Goal: Task Accomplishment & Management: Complete application form

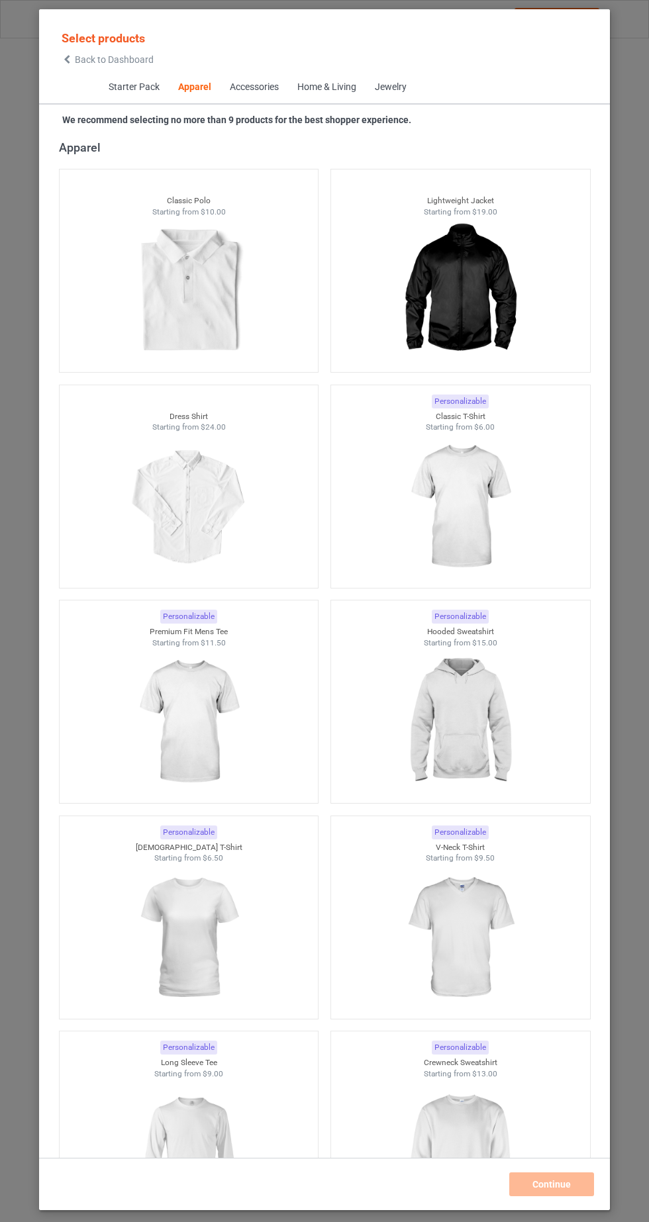
click at [494, 492] on img at bounding box center [459, 507] width 118 height 148
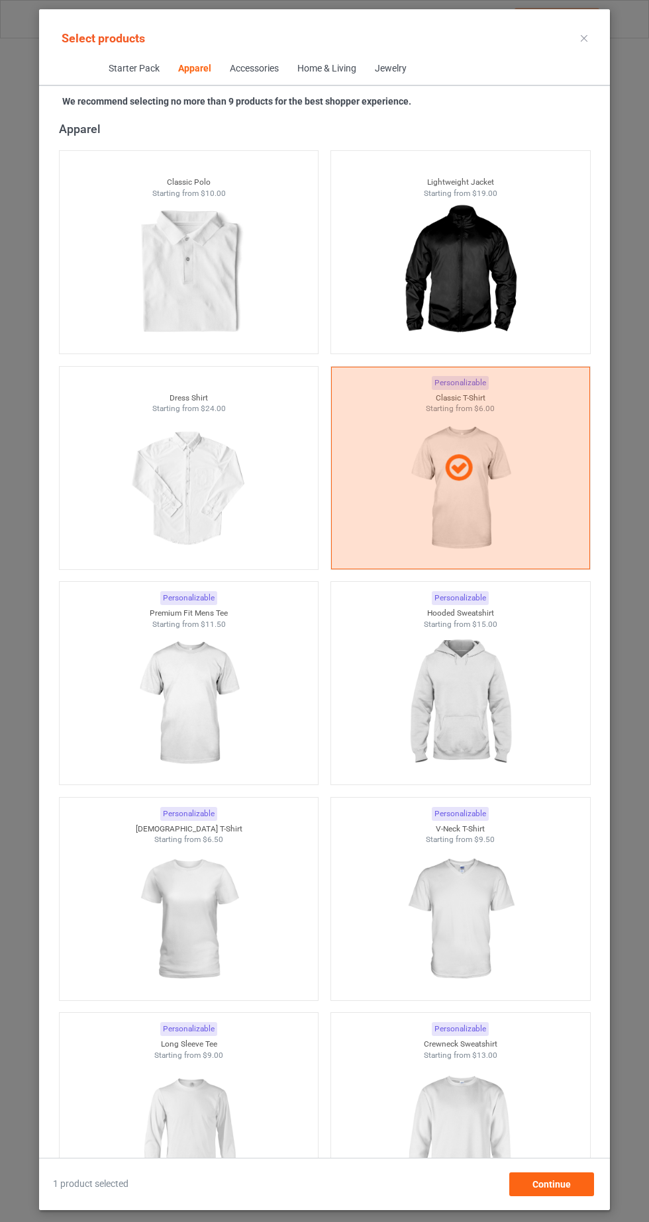
click at [207, 916] on div at bounding box center [189, 919] width 259 height 148
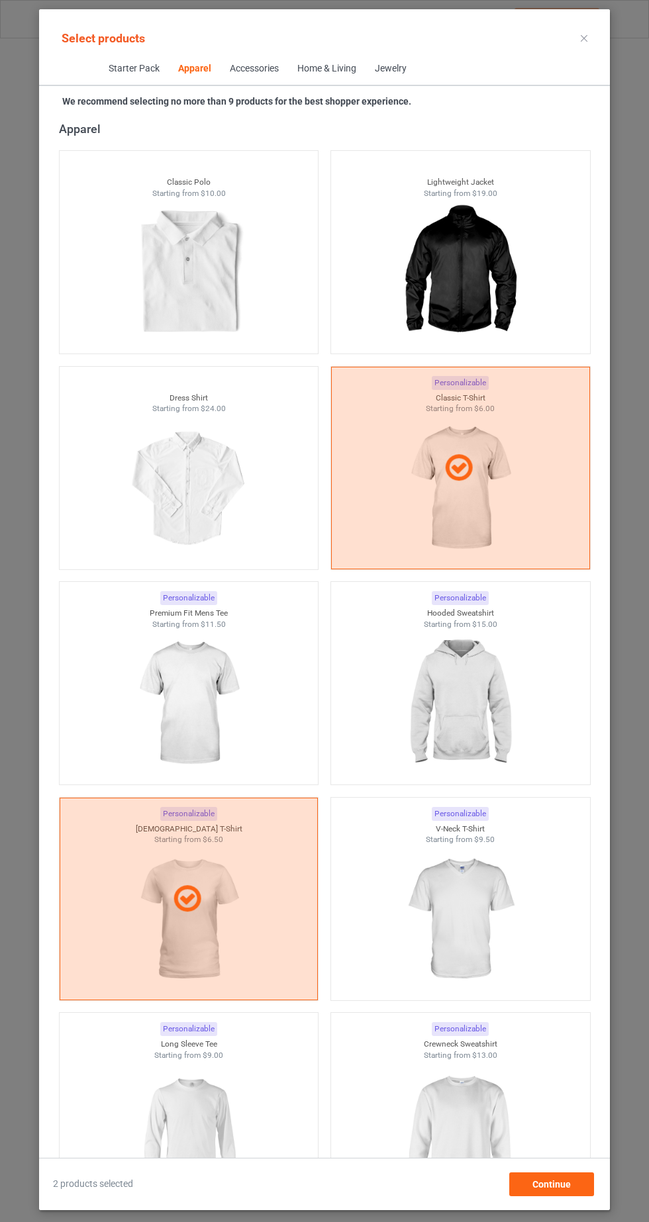
click at [458, 1116] on img at bounding box center [459, 1134] width 118 height 148
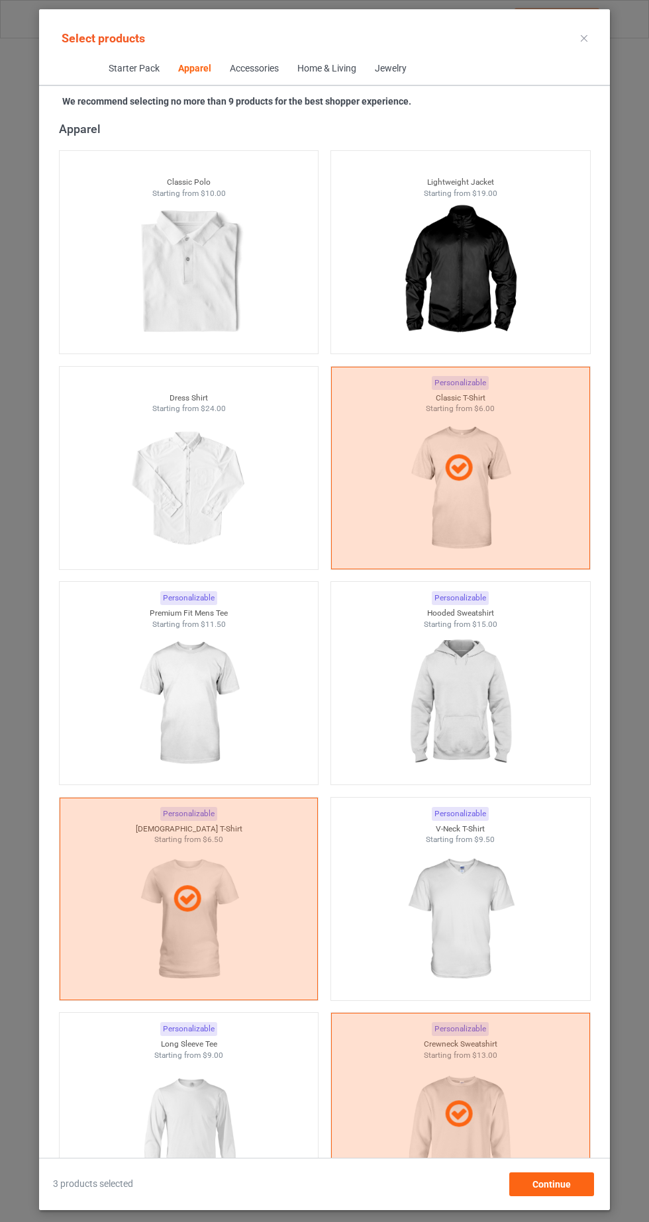
click at [477, 712] on img at bounding box center [459, 703] width 118 height 148
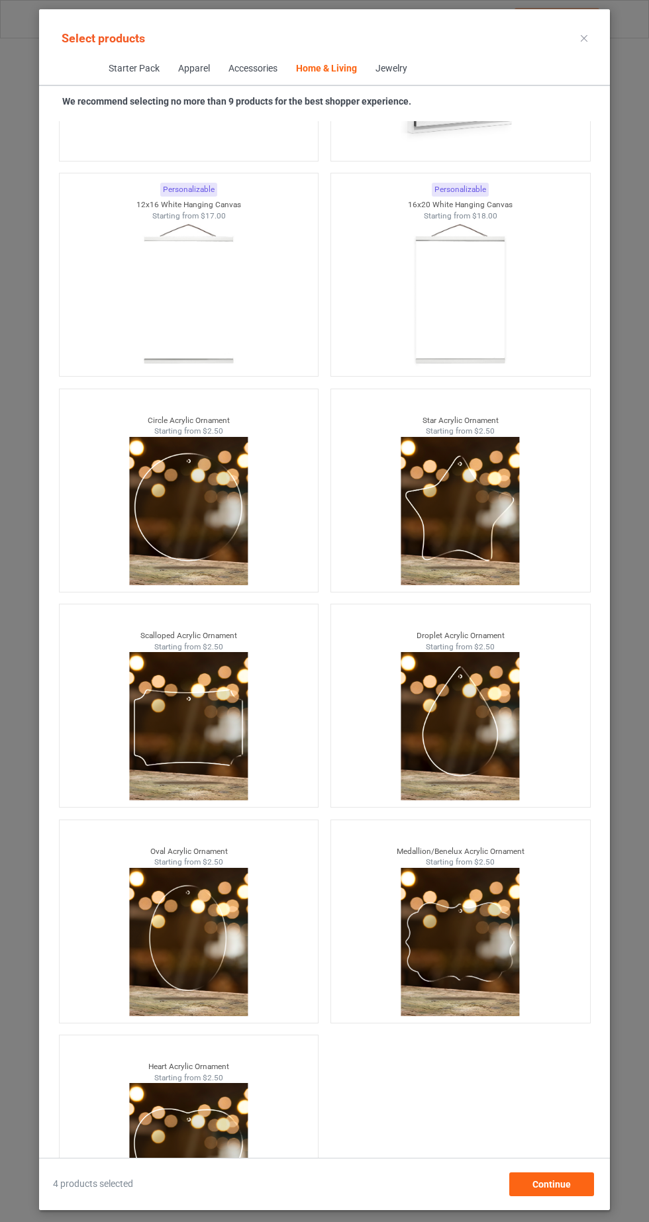
scroll to position [83, 0]
click at [550, 1193] on div "Continue" at bounding box center [551, 1184] width 85 height 24
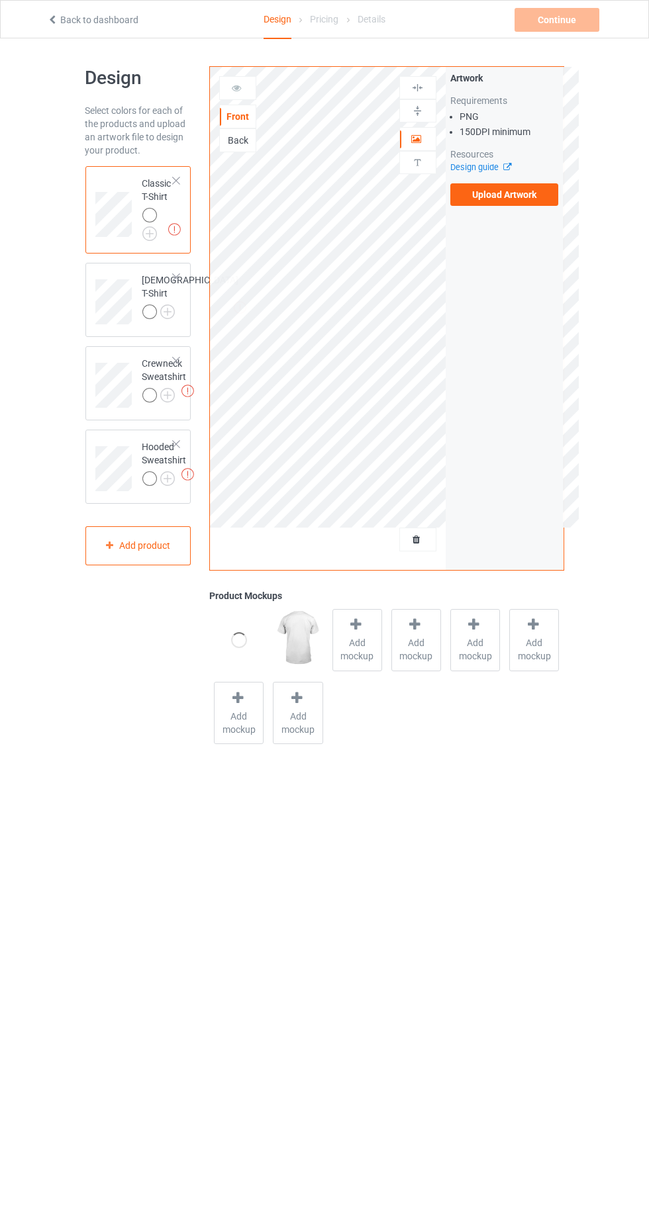
click at [532, 200] on label "Upload Artwork" at bounding box center [504, 194] width 109 height 23
click at [0, 0] on input "Upload Artwork" at bounding box center [0, 0] width 0 height 0
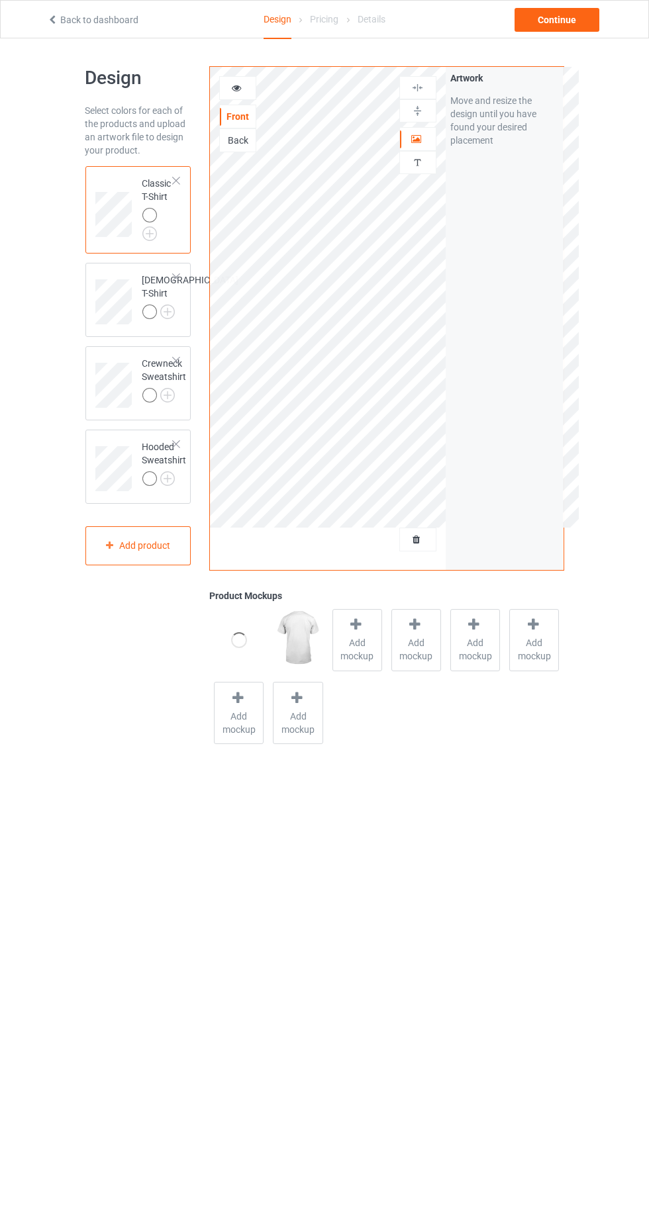
click at [0, 0] on img at bounding box center [0, 0] width 0 height 0
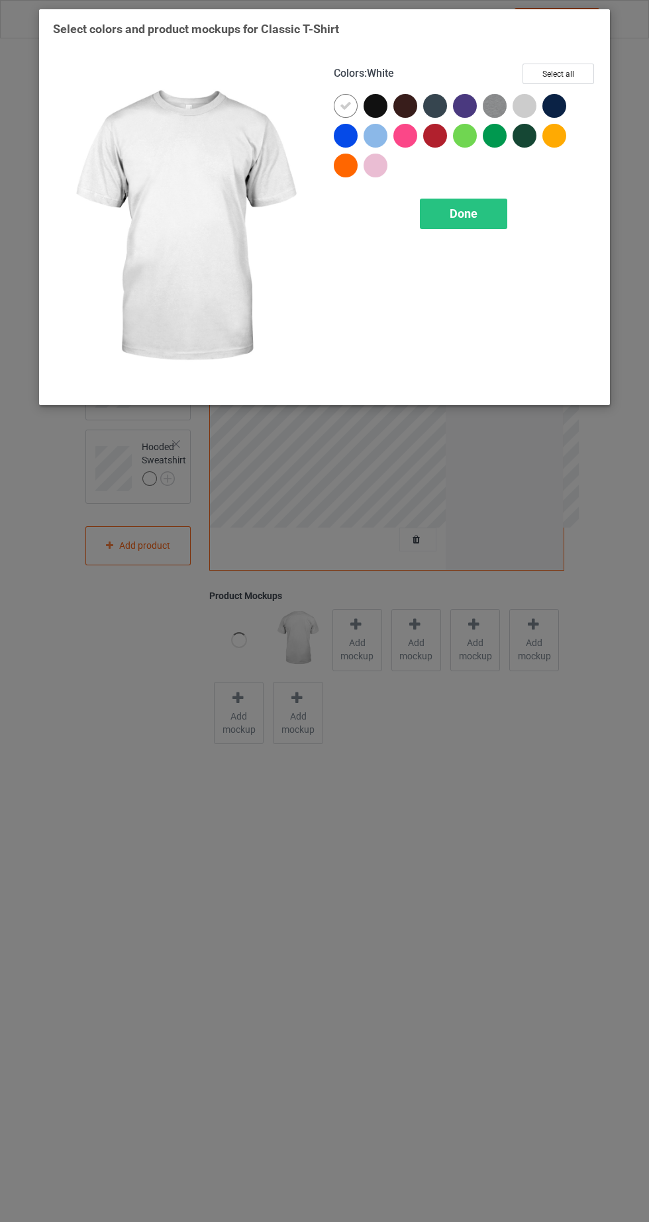
click at [530, 101] on div at bounding box center [524, 106] width 24 height 24
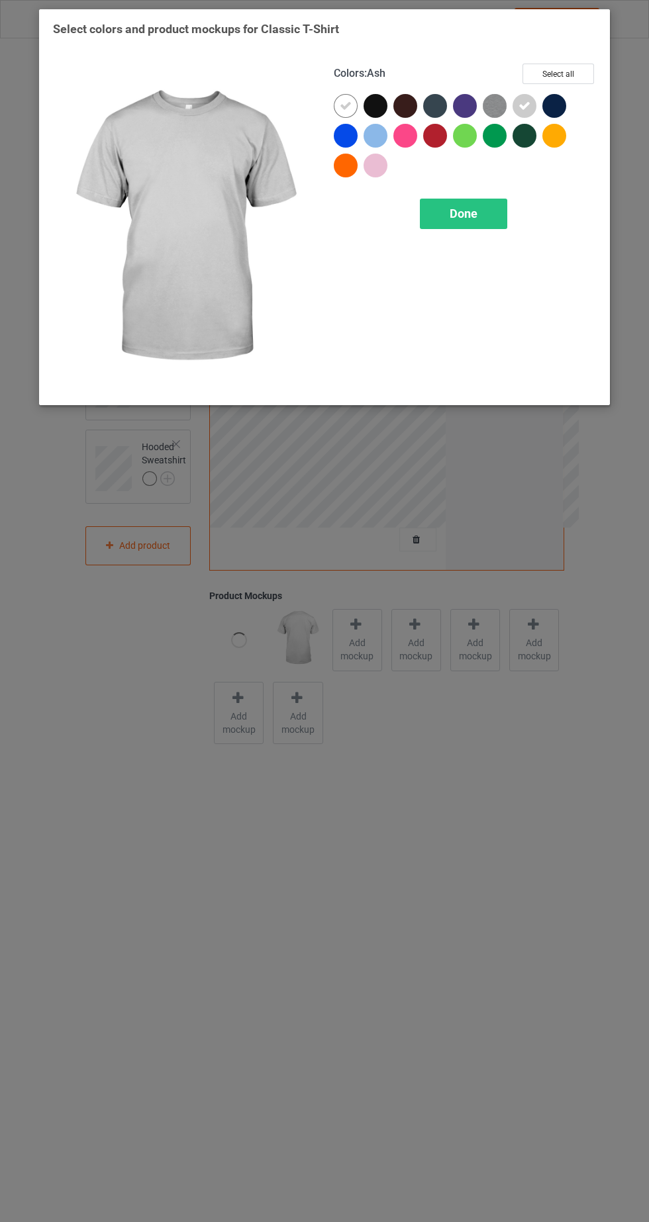
click at [500, 101] on img at bounding box center [495, 106] width 24 height 24
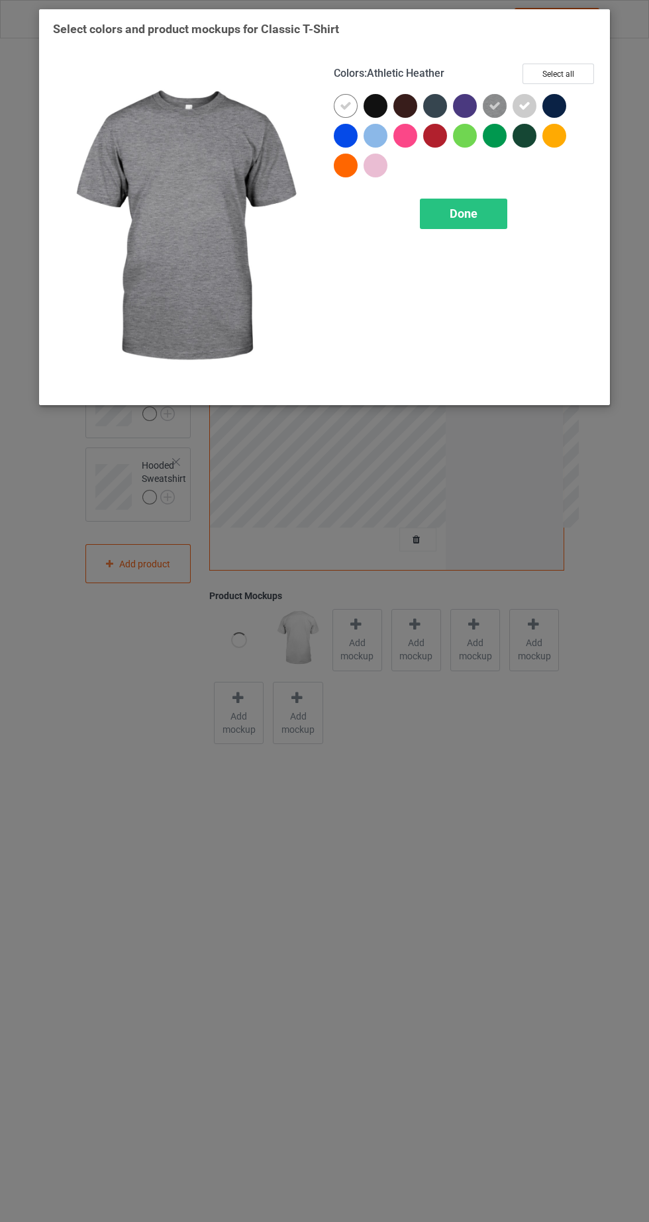
click at [373, 131] on div at bounding box center [375, 136] width 24 height 24
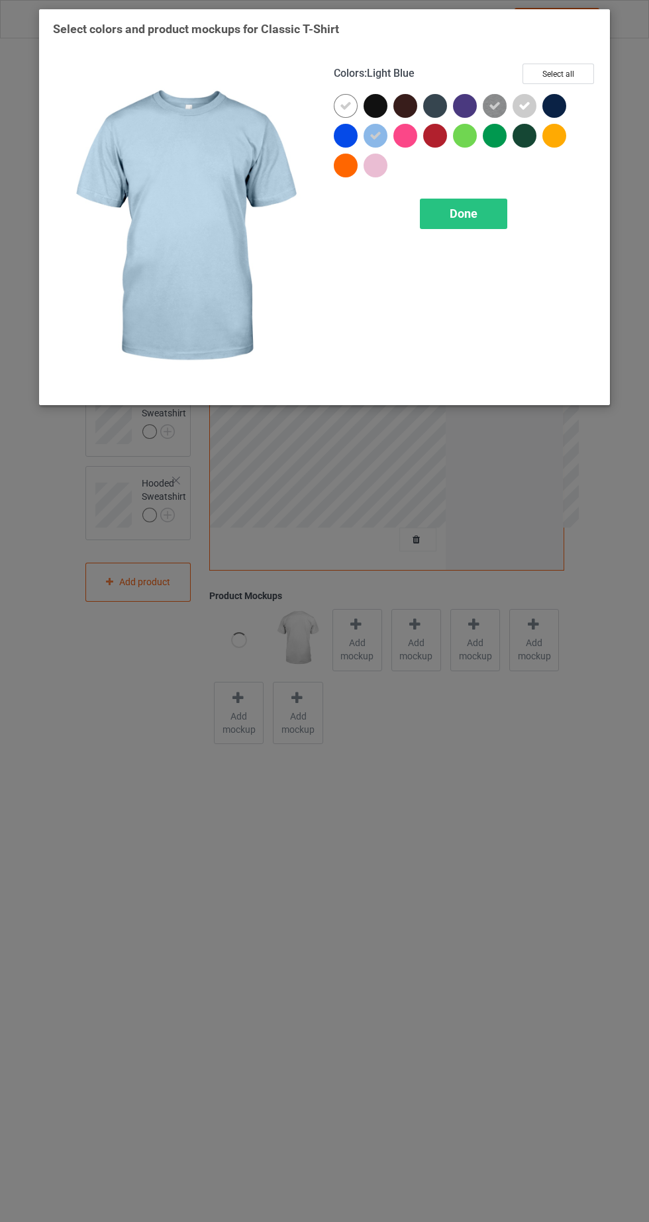
click at [375, 134] on icon at bounding box center [375, 136] width 12 height 12
click at [347, 134] on div at bounding box center [346, 136] width 24 height 24
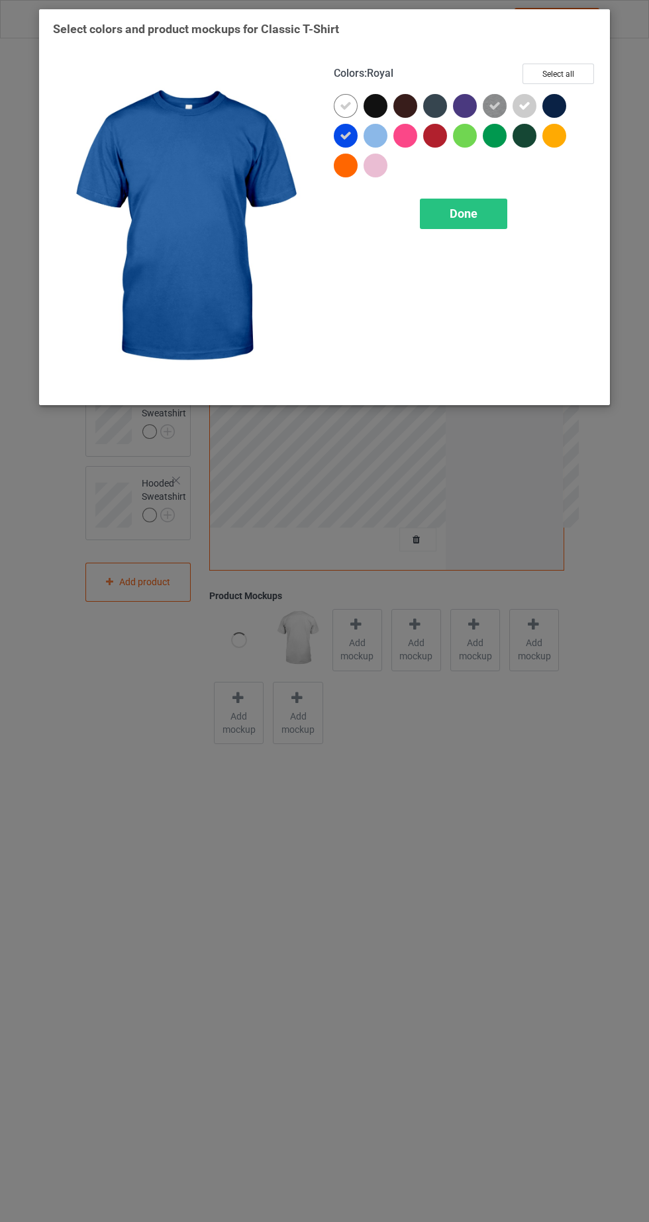
click at [349, 173] on div at bounding box center [346, 166] width 24 height 24
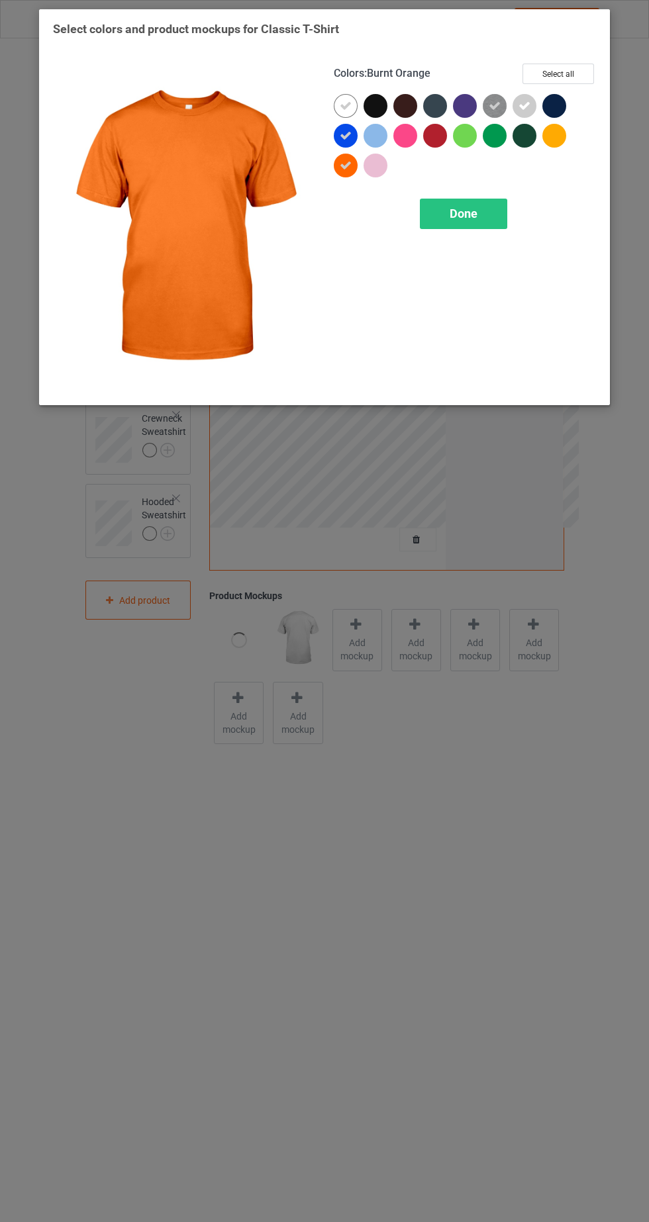
click at [404, 149] on div at bounding box center [408, 139] width 30 height 30
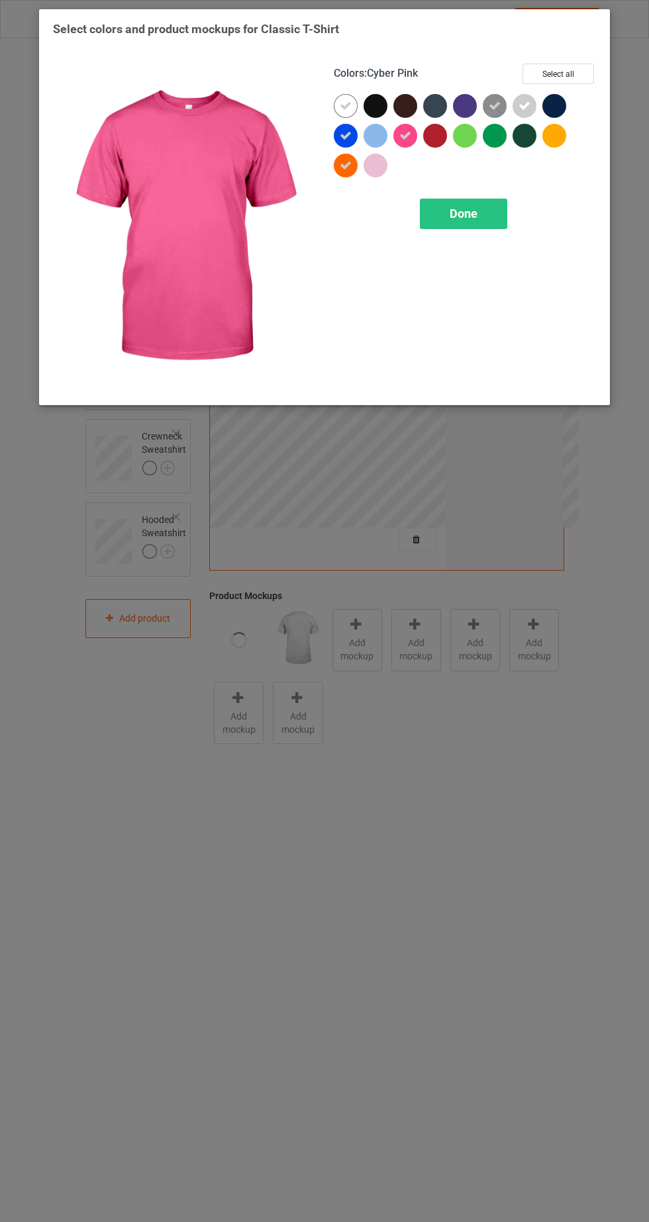
click at [387, 178] on div at bounding box center [378, 169] width 30 height 30
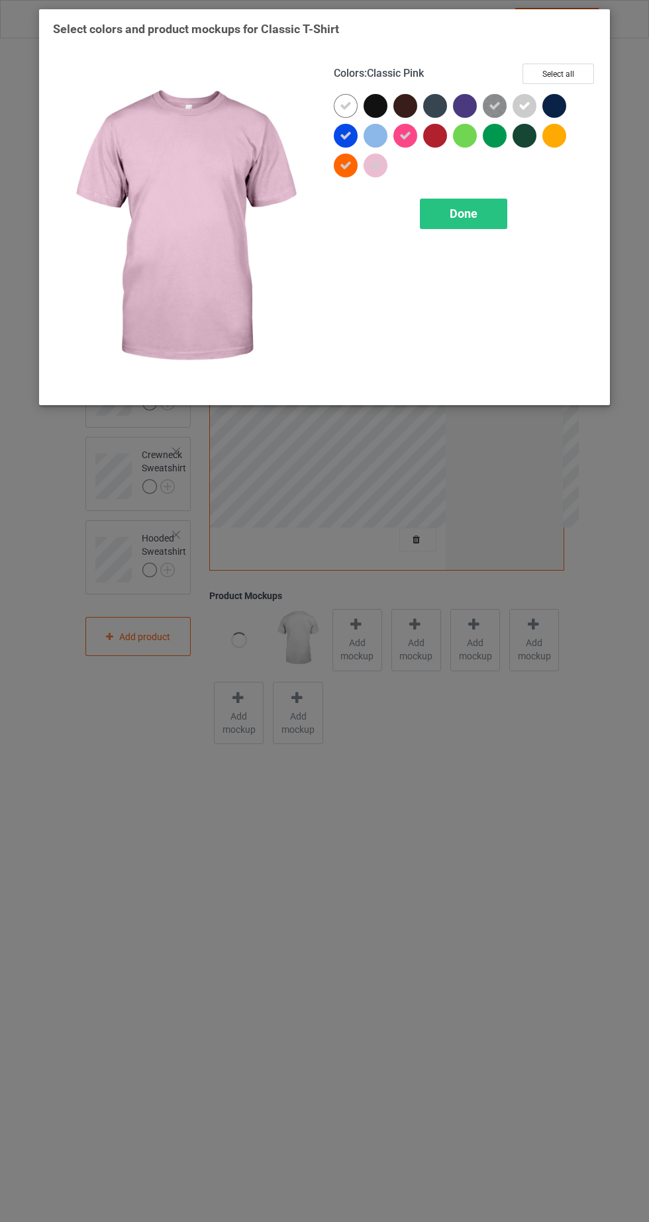
click at [473, 141] on div at bounding box center [465, 136] width 24 height 24
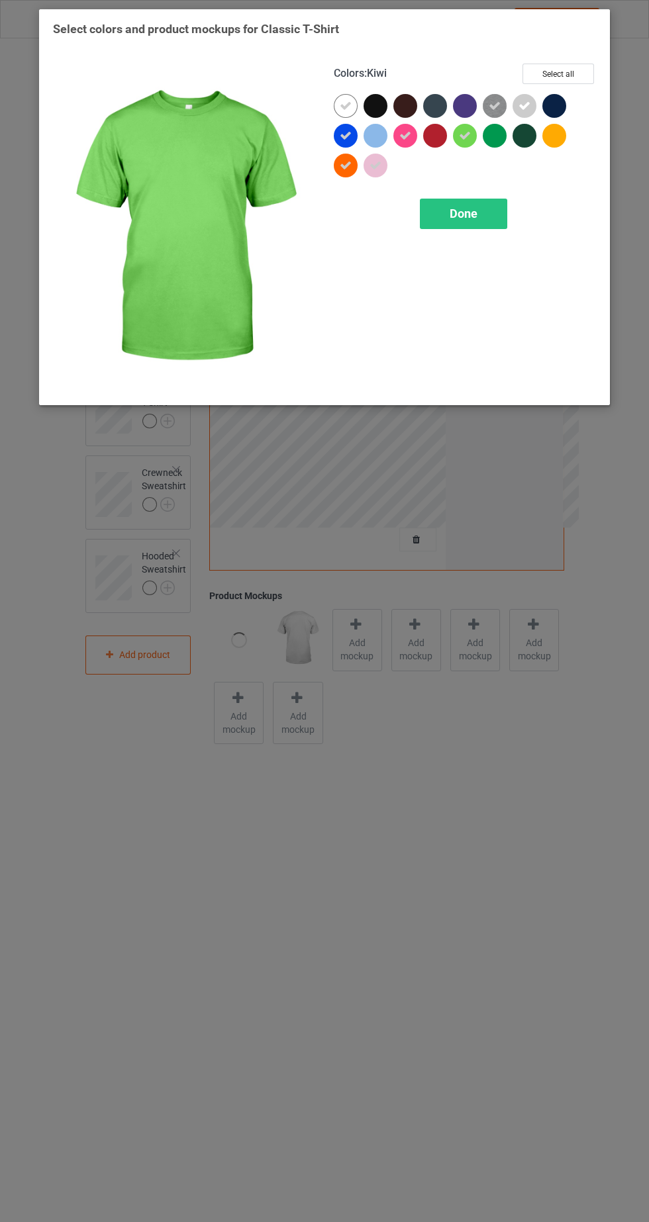
click at [468, 140] on icon at bounding box center [465, 136] width 12 height 12
click at [448, 152] on div at bounding box center [438, 139] width 30 height 30
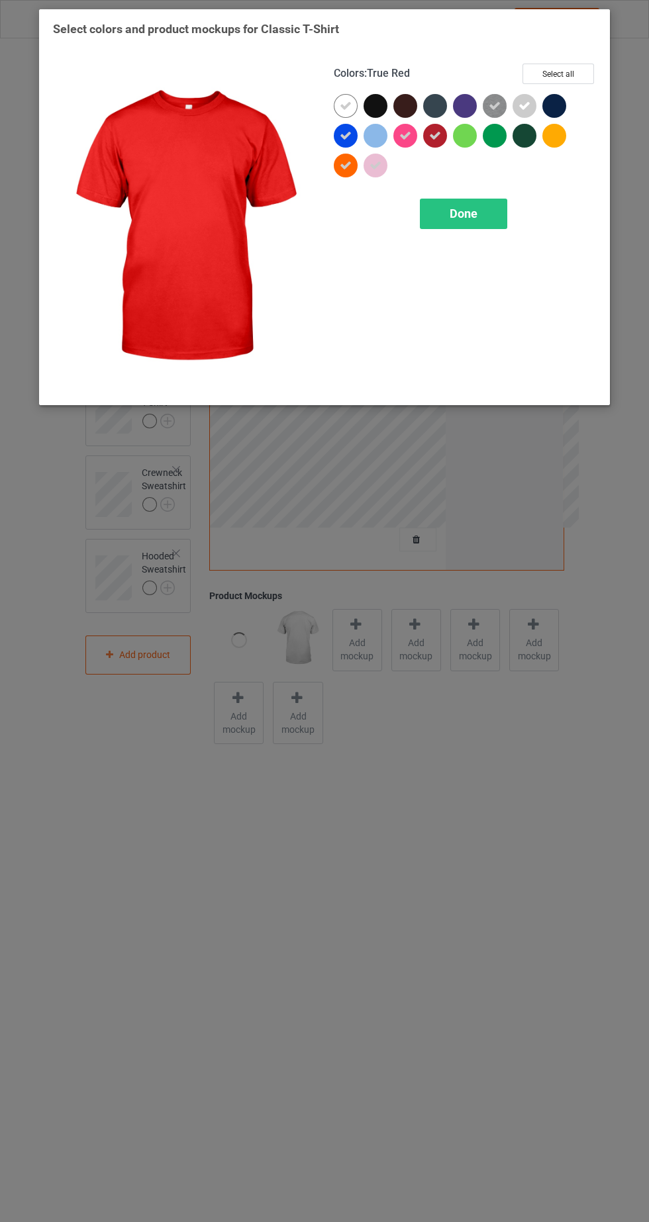
click at [465, 98] on div at bounding box center [465, 106] width 24 height 24
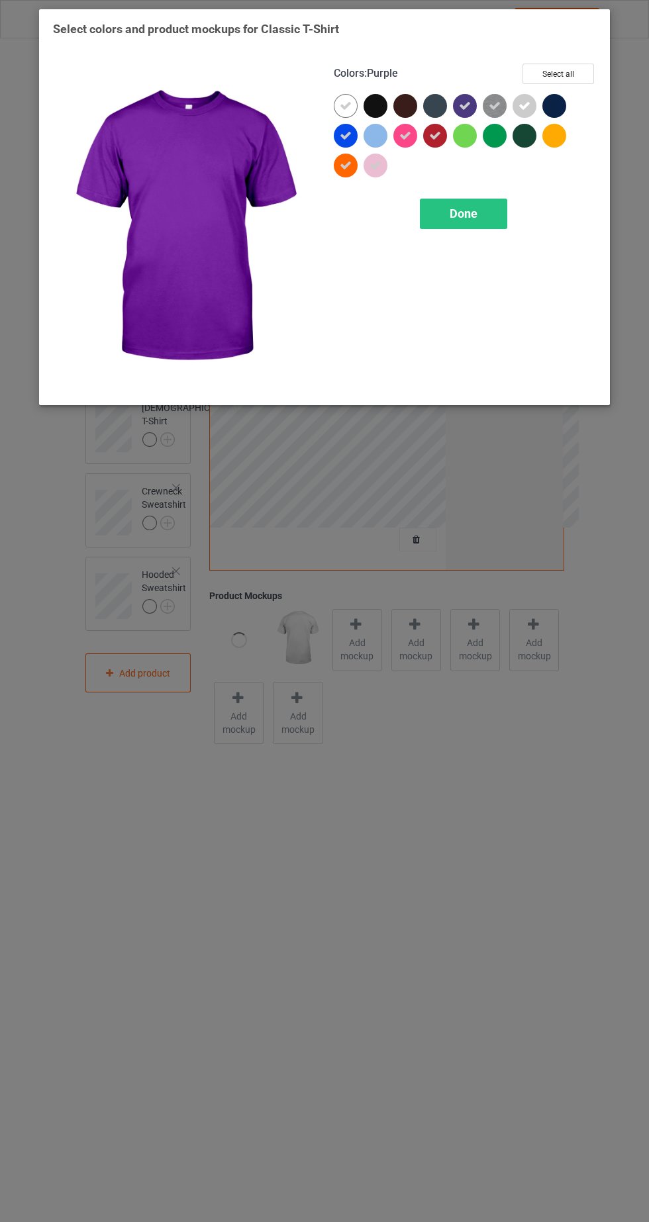
click at [466, 101] on icon at bounding box center [465, 106] width 12 height 12
click at [557, 146] on div at bounding box center [554, 136] width 24 height 24
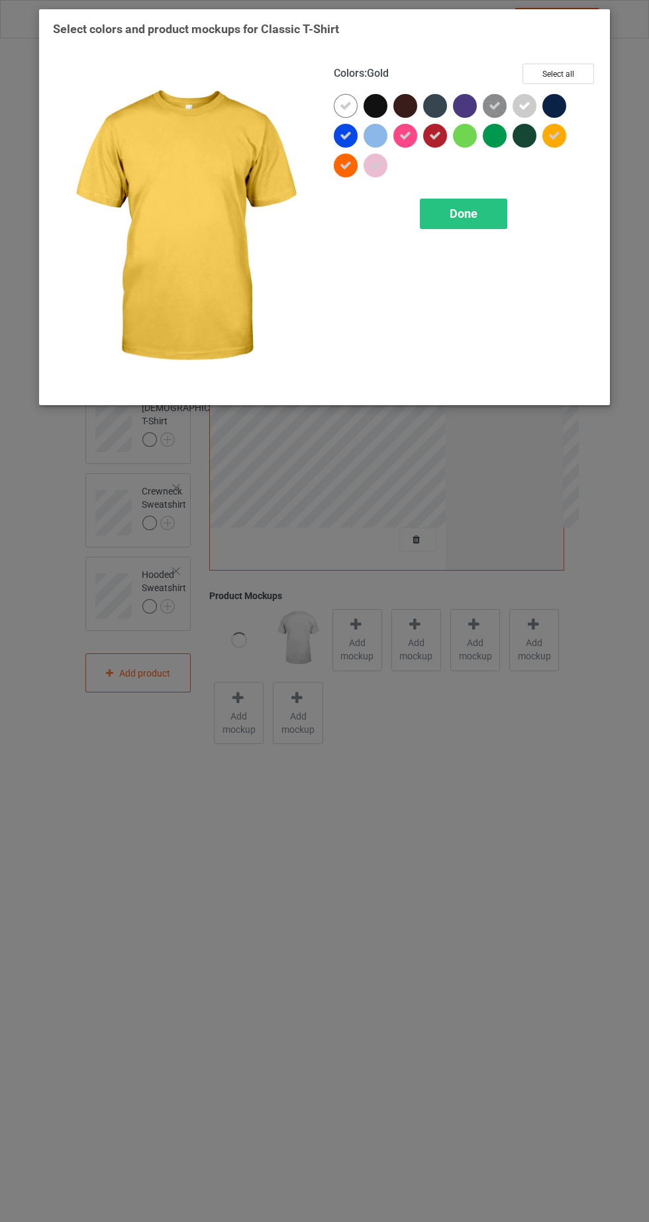
click at [481, 224] on div "Done" at bounding box center [463, 214] width 87 height 30
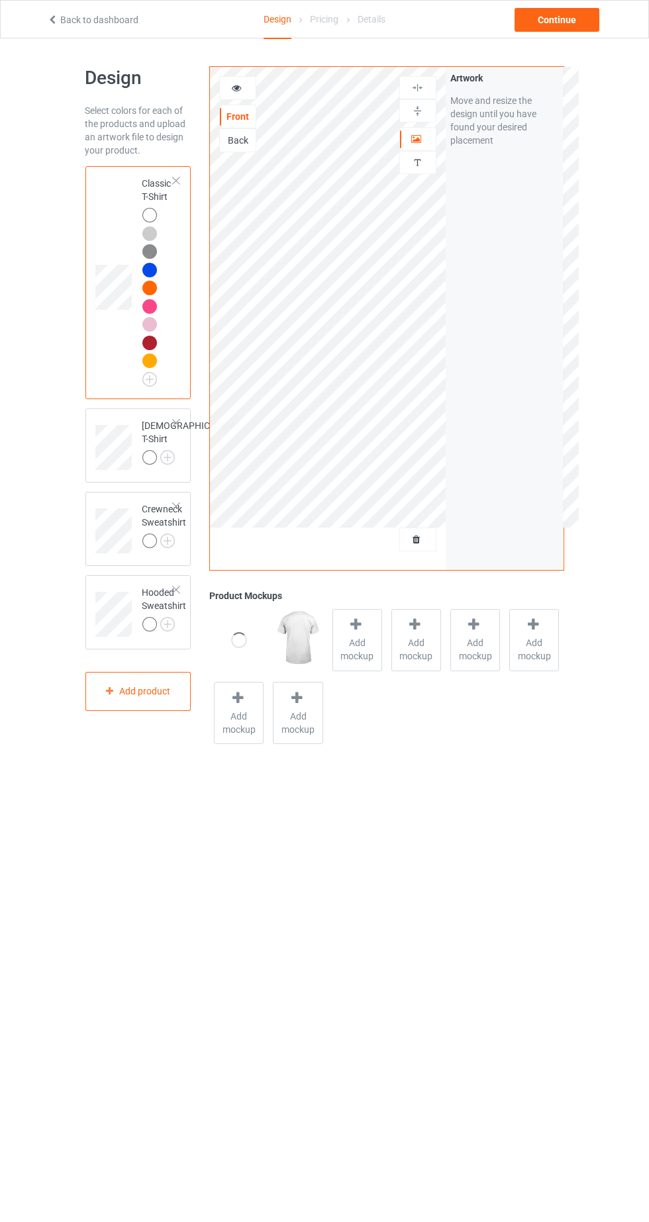
click at [233, 81] on icon at bounding box center [236, 85] width 11 height 9
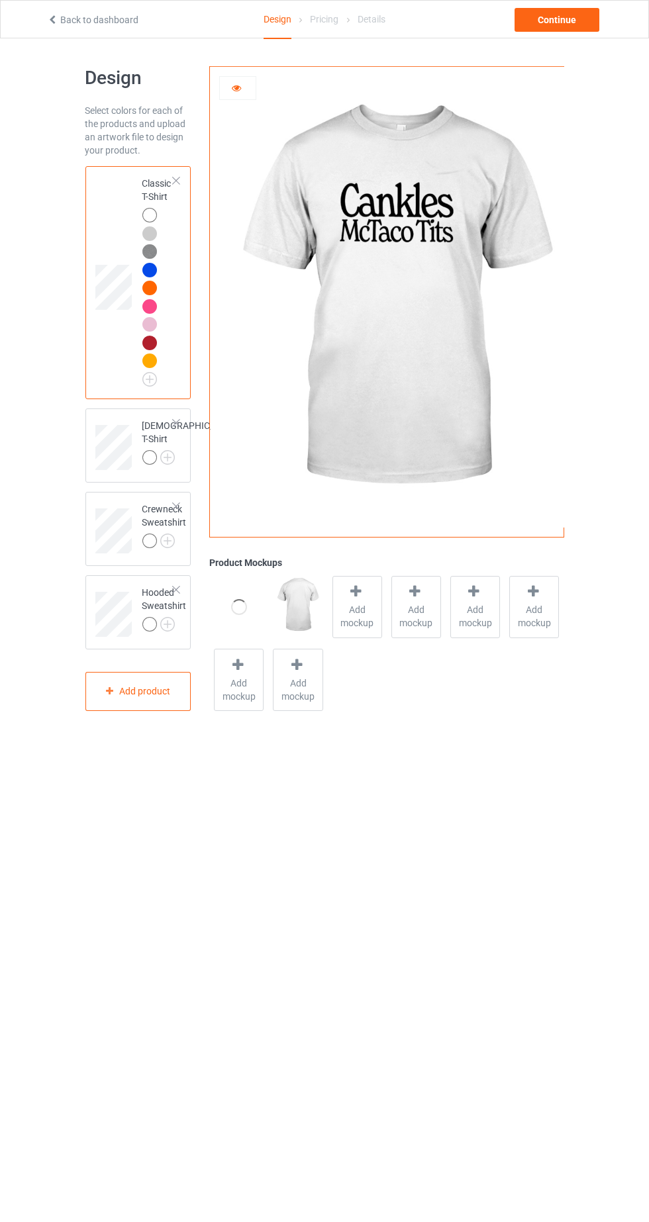
click at [372, 618] on span "Add mockup" at bounding box center [357, 616] width 48 height 26
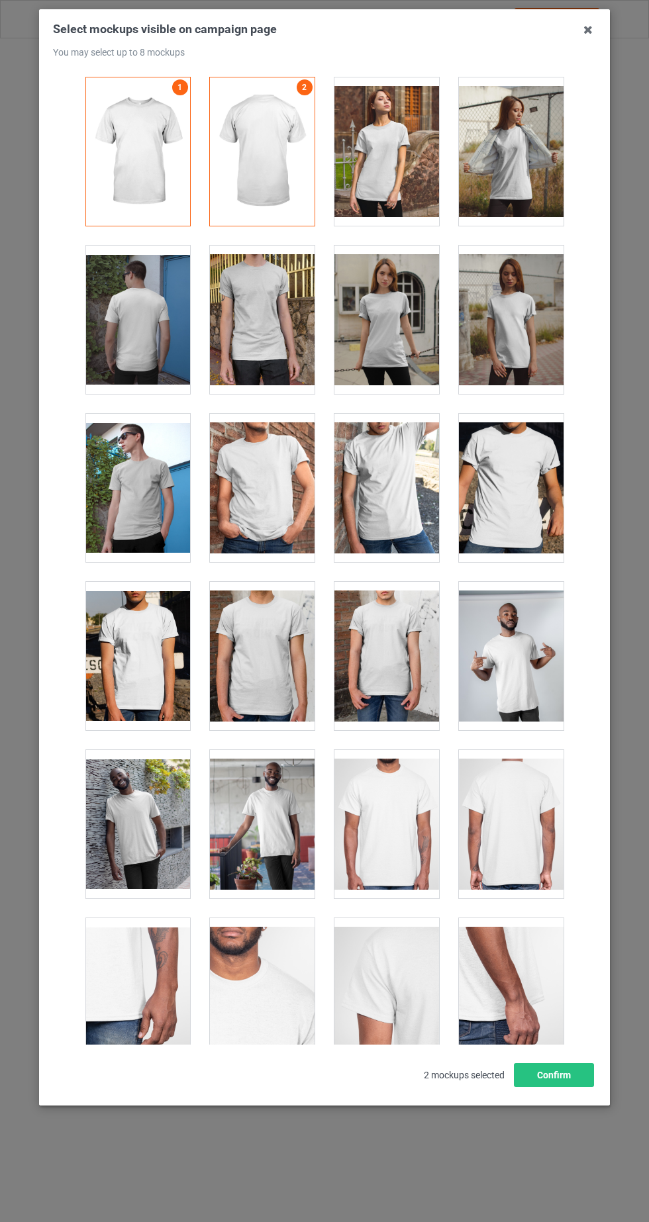
click at [588, 30] on icon at bounding box center [587, 29] width 21 height 21
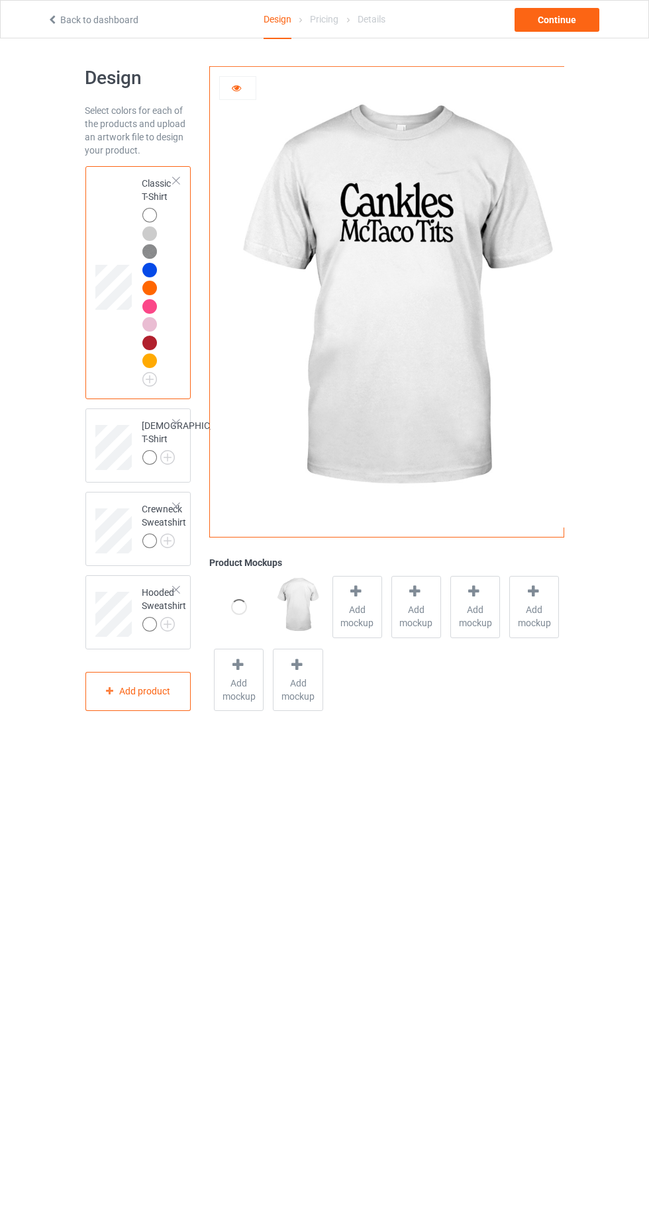
click at [0, 0] on img at bounding box center [0, 0] width 0 height 0
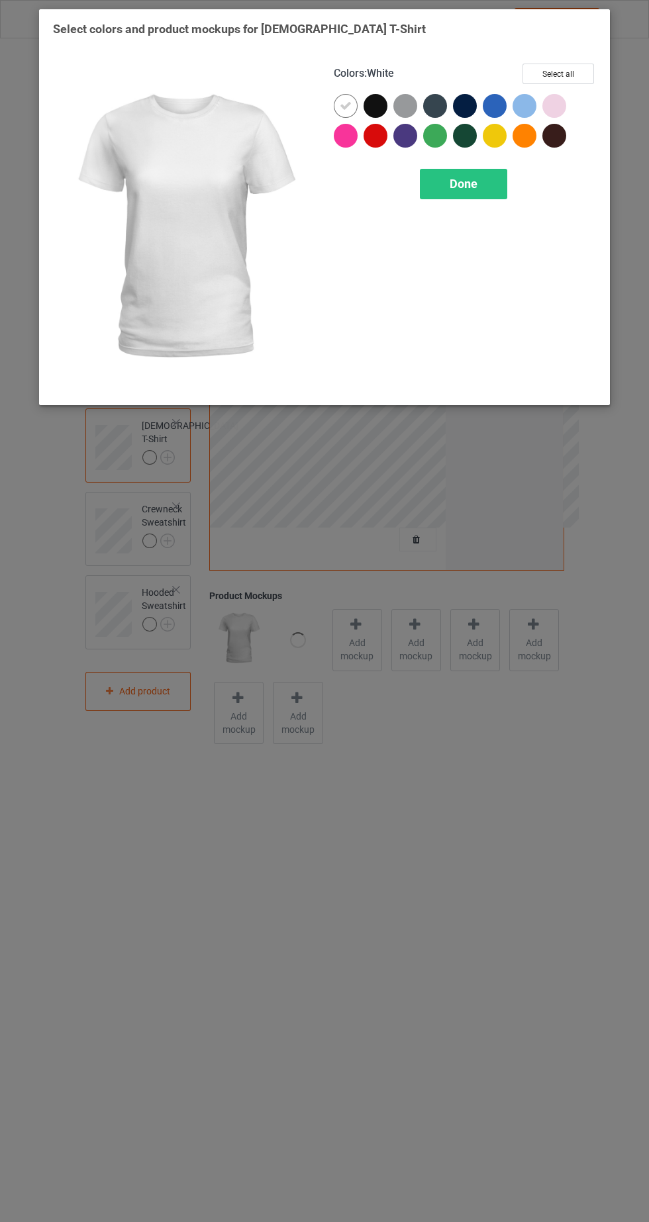
click at [408, 102] on div at bounding box center [405, 106] width 24 height 24
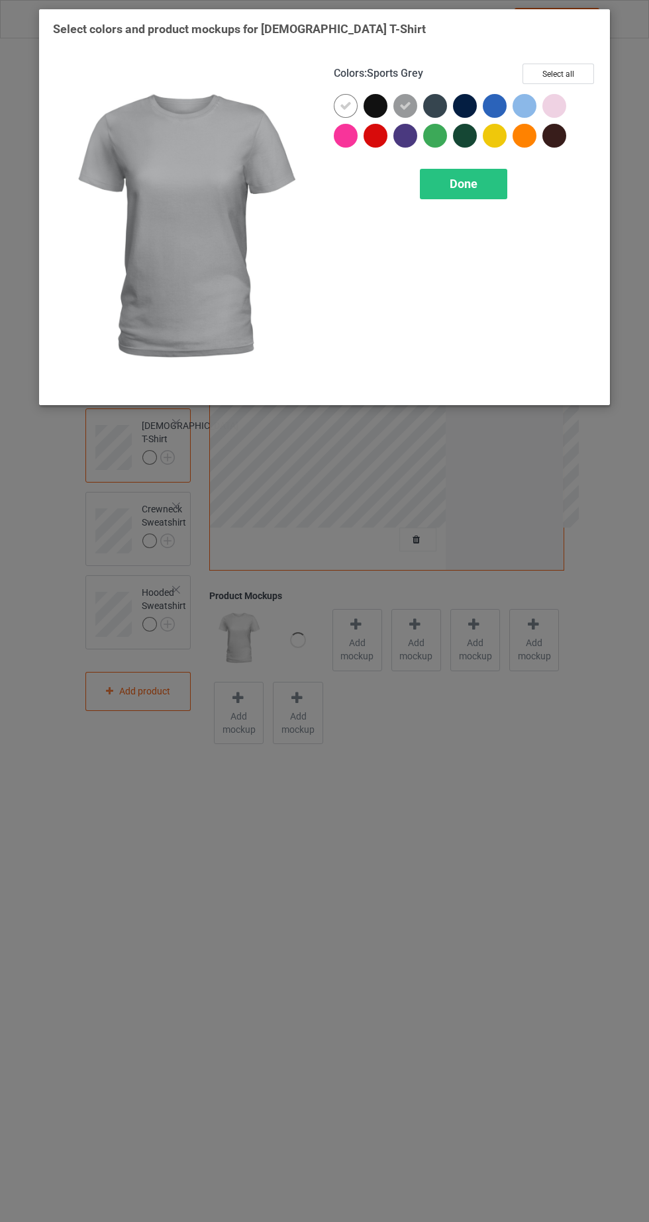
click at [380, 143] on div at bounding box center [375, 136] width 24 height 24
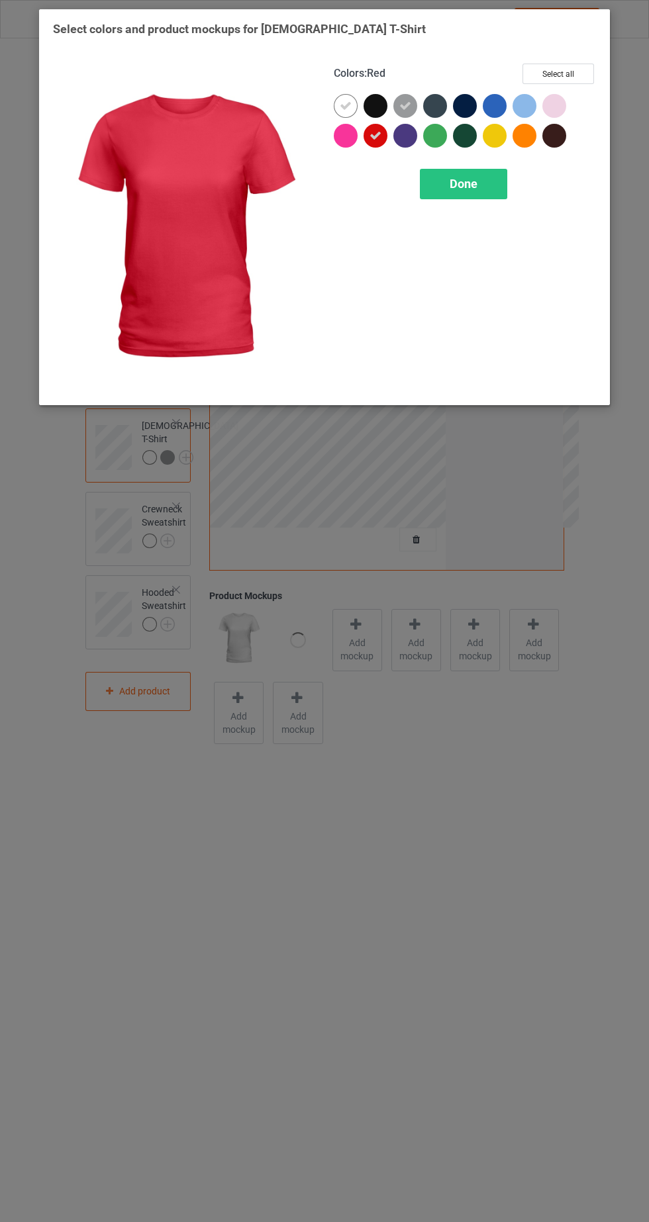
click at [341, 145] on div at bounding box center [346, 136] width 24 height 24
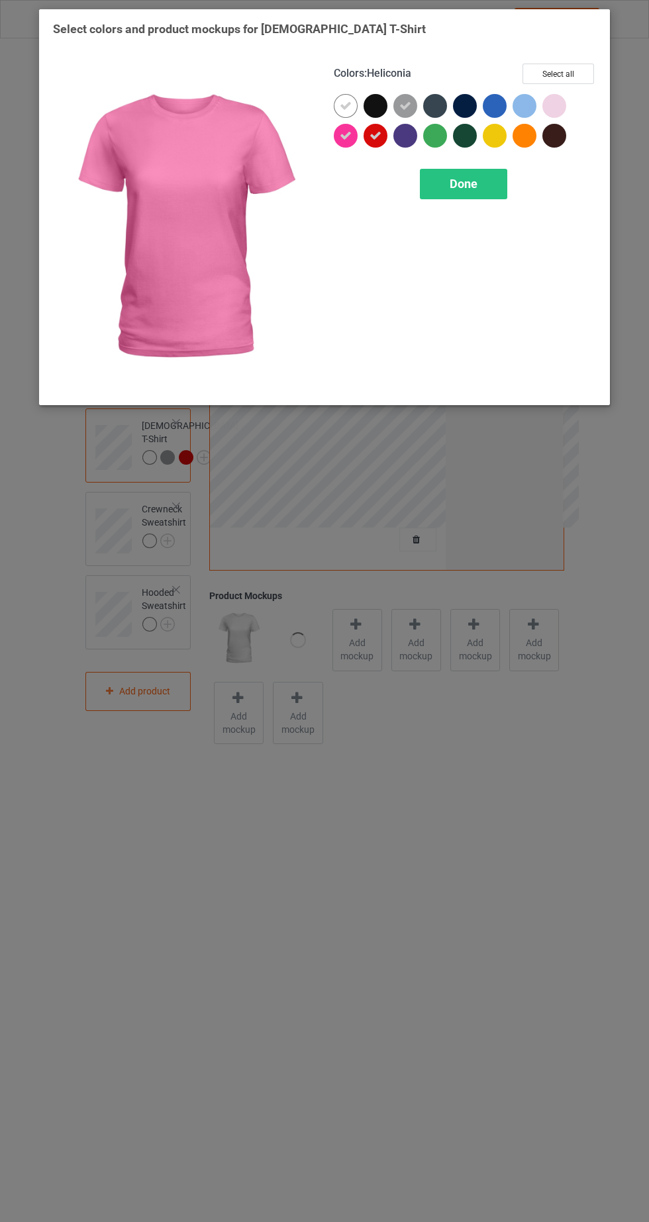
click at [530, 146] on div at bounding box center [527, 139] width 30 height 30
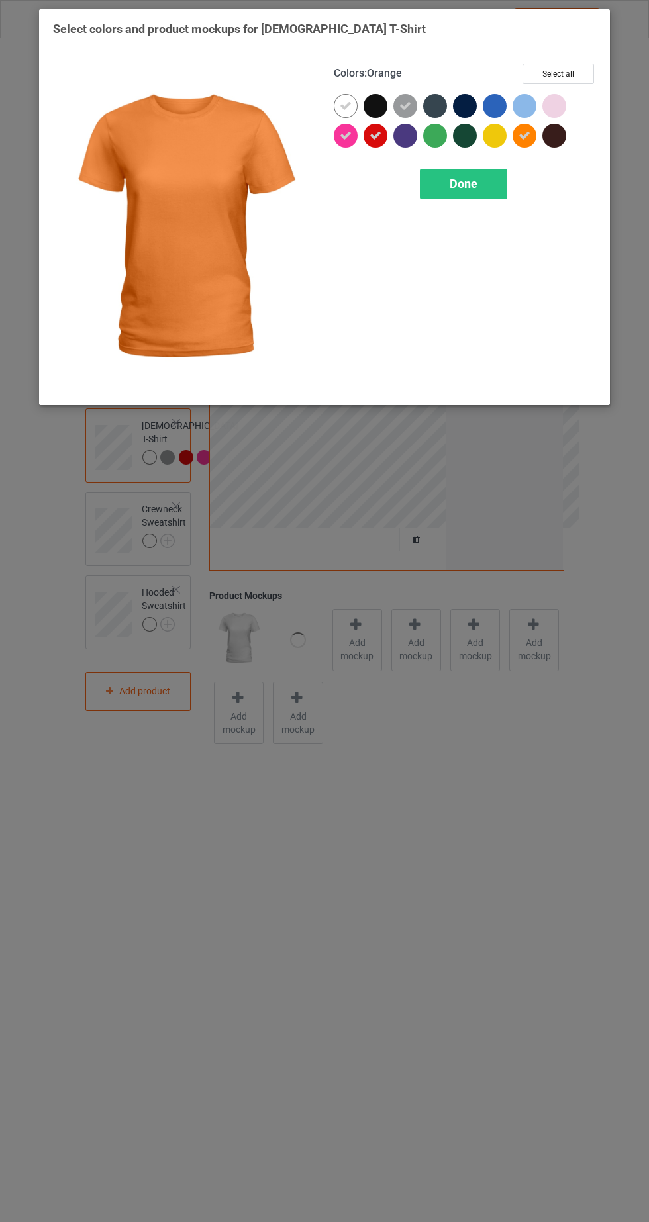
click at [498, 148] on div at bounding box center [498, 139] width 30 height 30
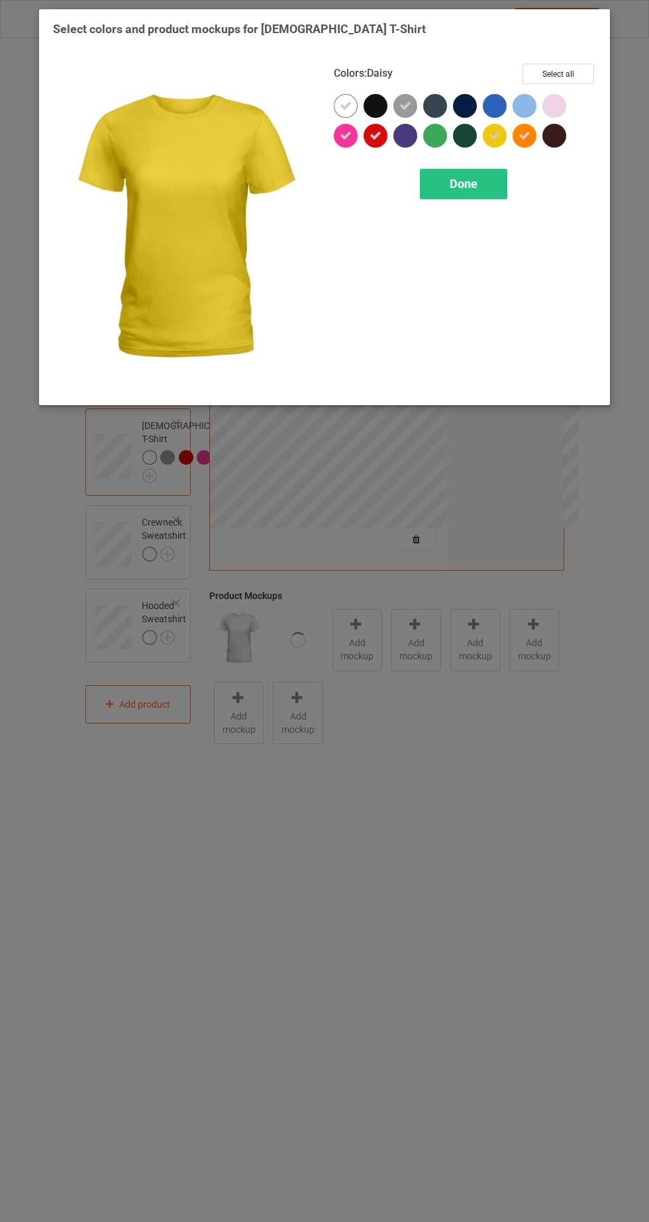
click at [563, 102] on div at bounding box center [554, 106] width 24 height 24
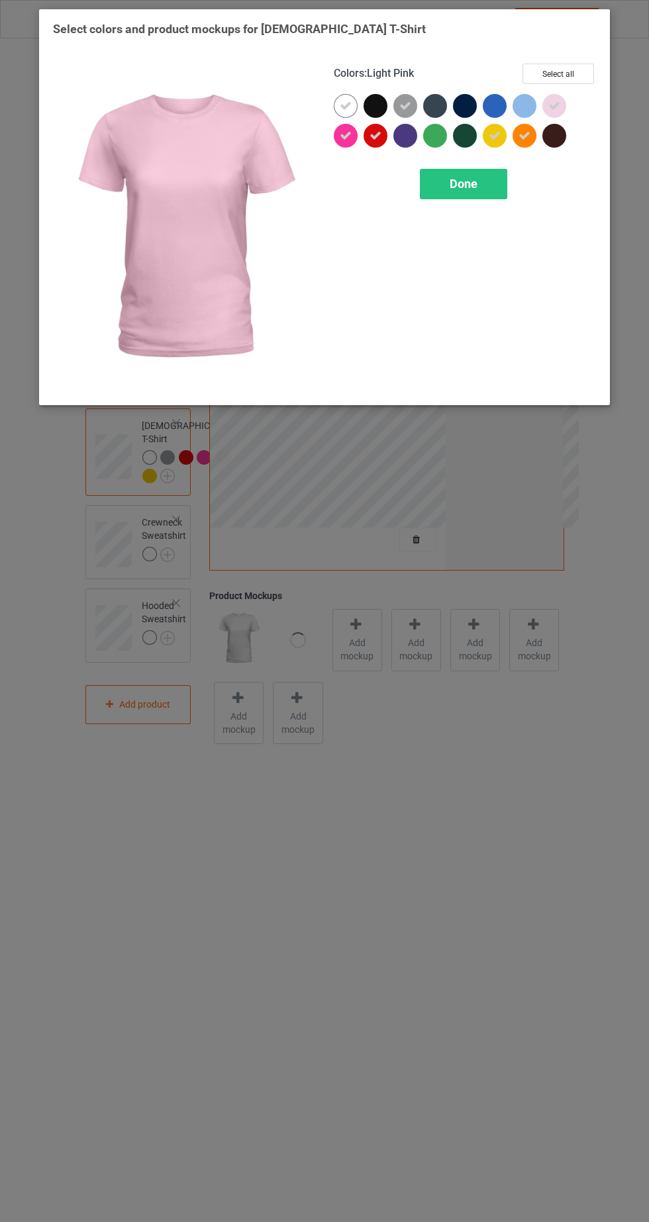
click at [534, 100] on div at bounding box center [524, 106] width 24 height 24
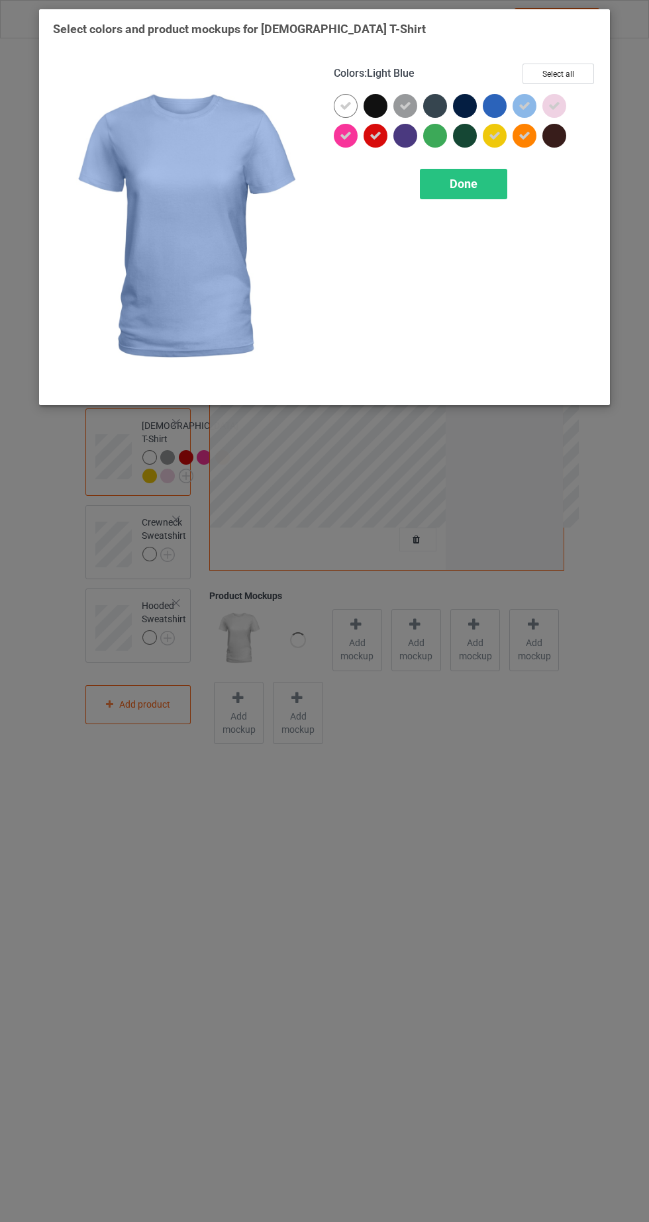
click at [465, 183] on span "Done" at bounding box center [463, 184] width 28 height 14
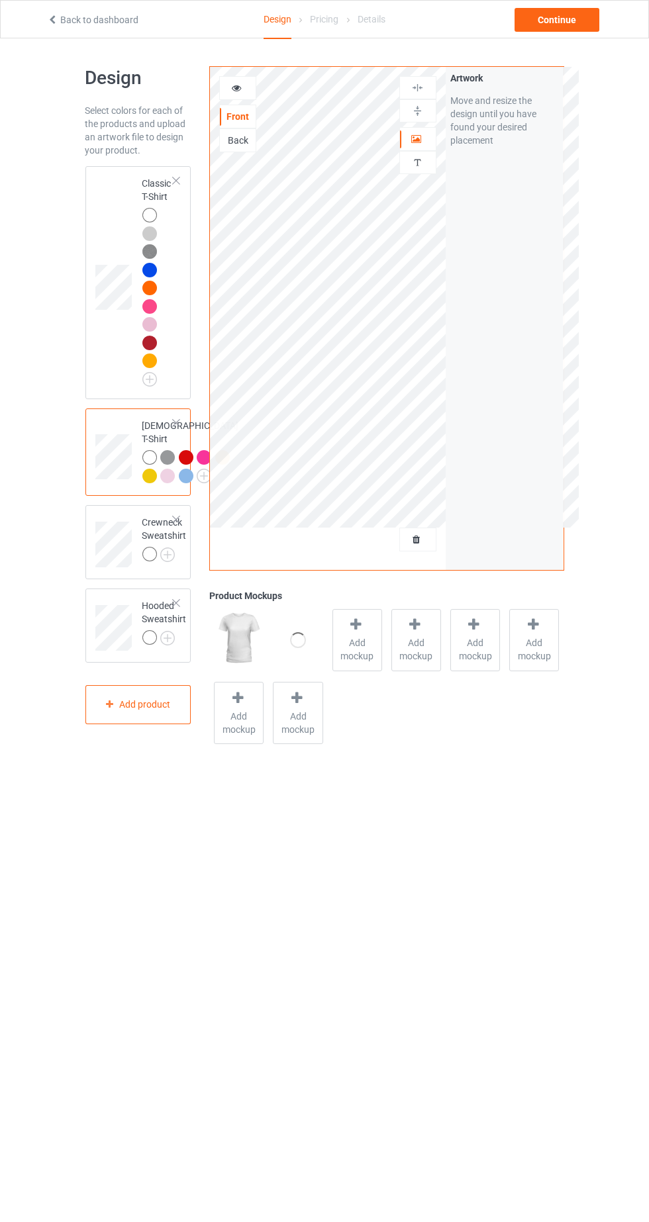
click at [0, 0] on img at bounding box center [0, 0] width 0 height 0
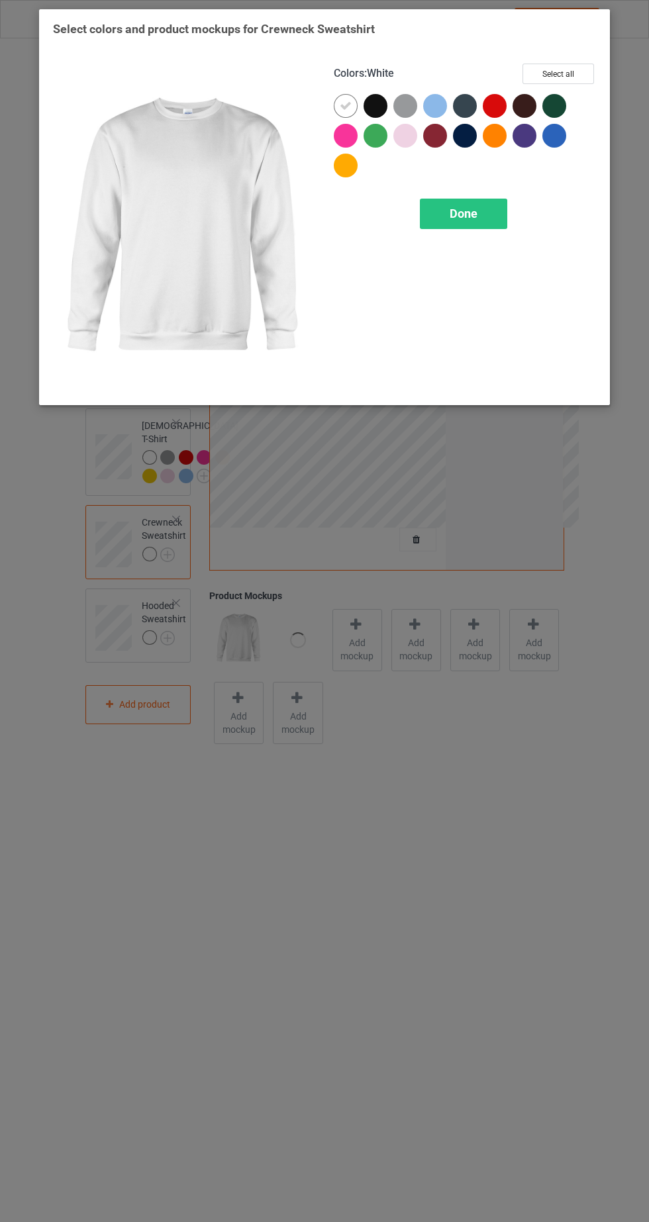
click at [402, 101] on div at bounding box center [405, 106] width 24 height 24
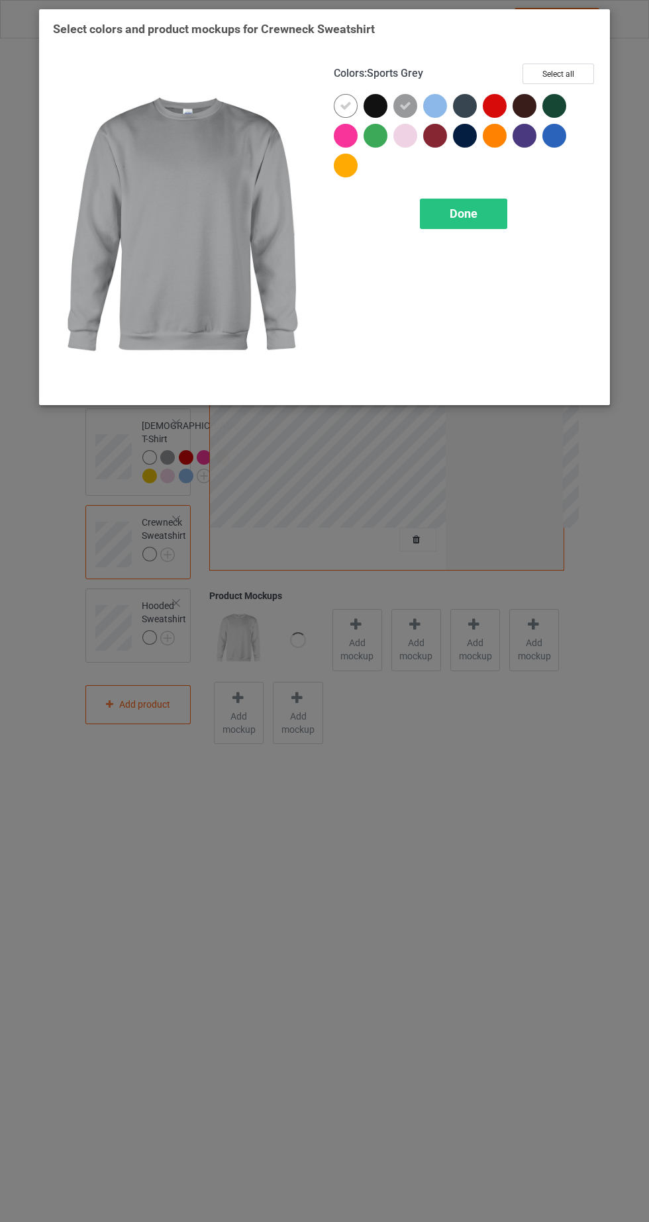
click at [429, 98] on div at bounding box center [435, 106] width 24 height 24
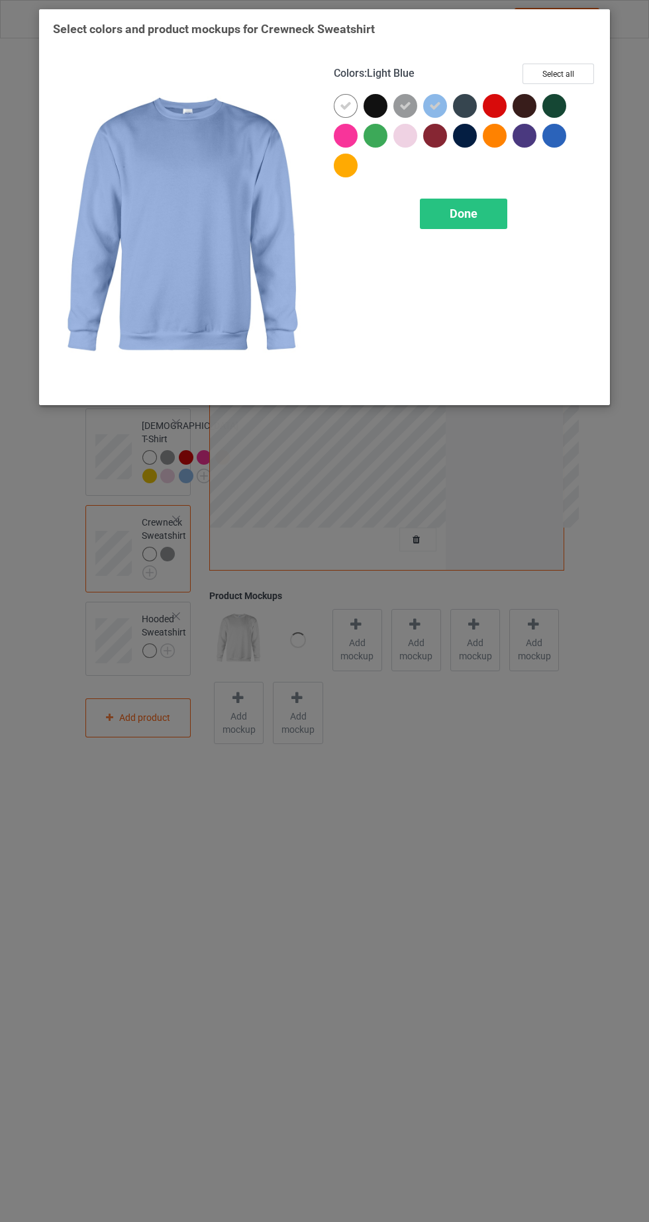
click at [505, 109] on div at bounding box center [495, 106] width 24 height 24
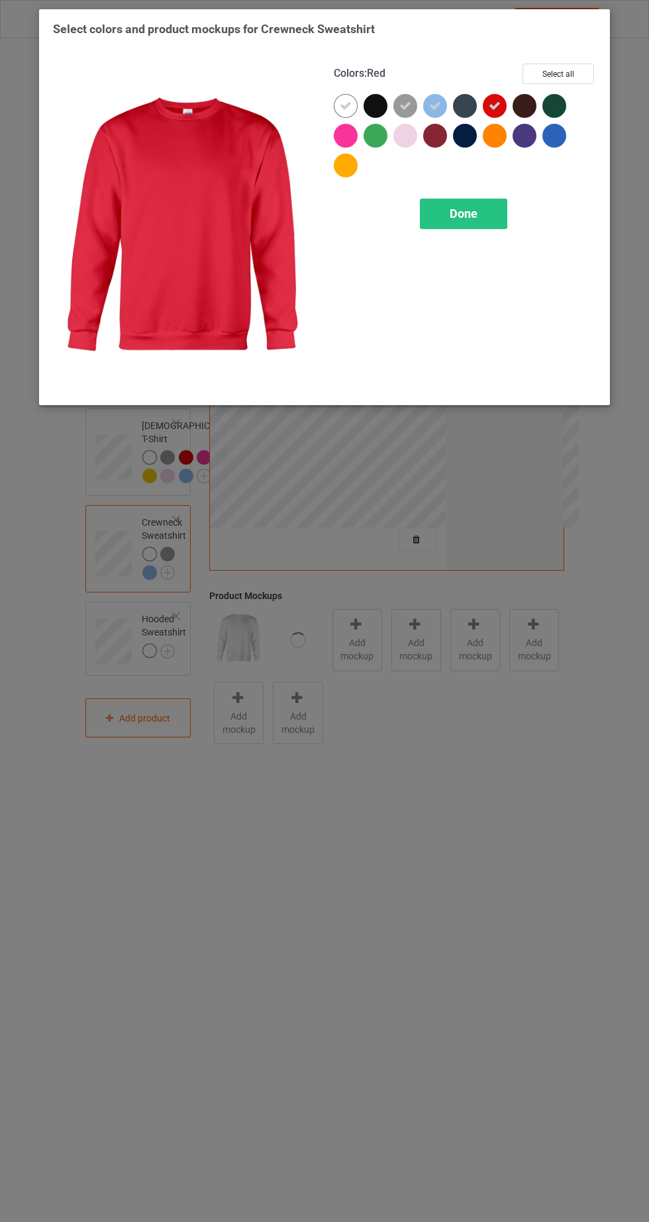
click at [502, 144] on div at bounding box center [498, 139] width 30 height 30
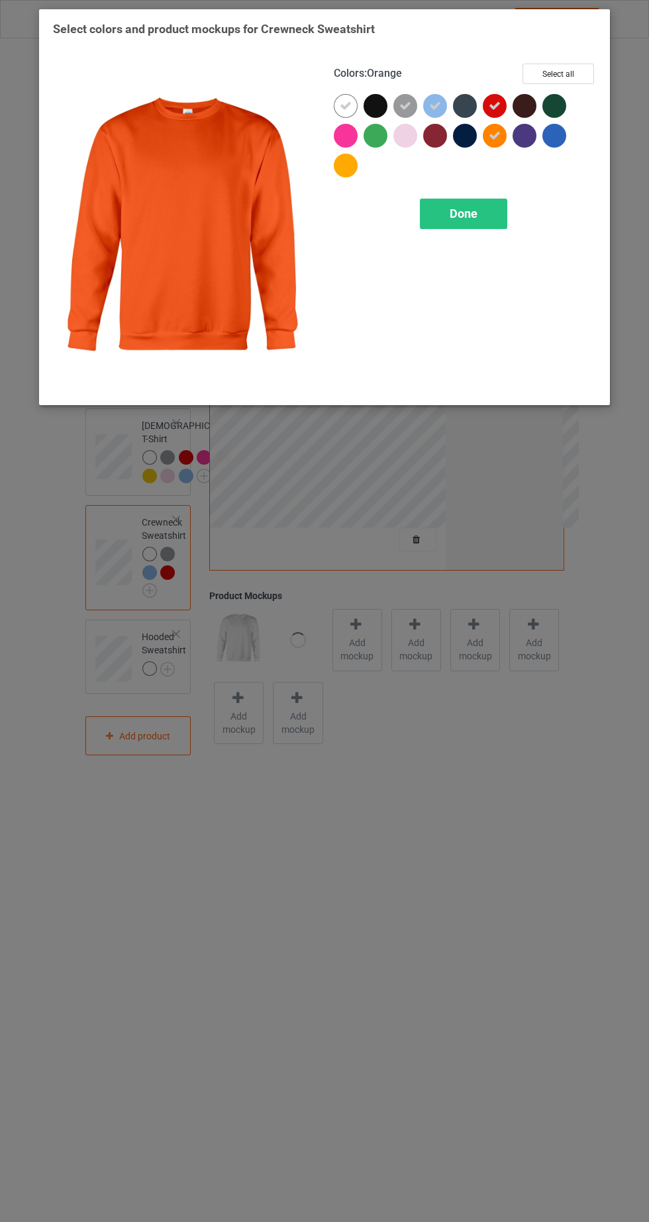
click at [347, 130] on div at bounding box center [346, 136] width 24 height 24
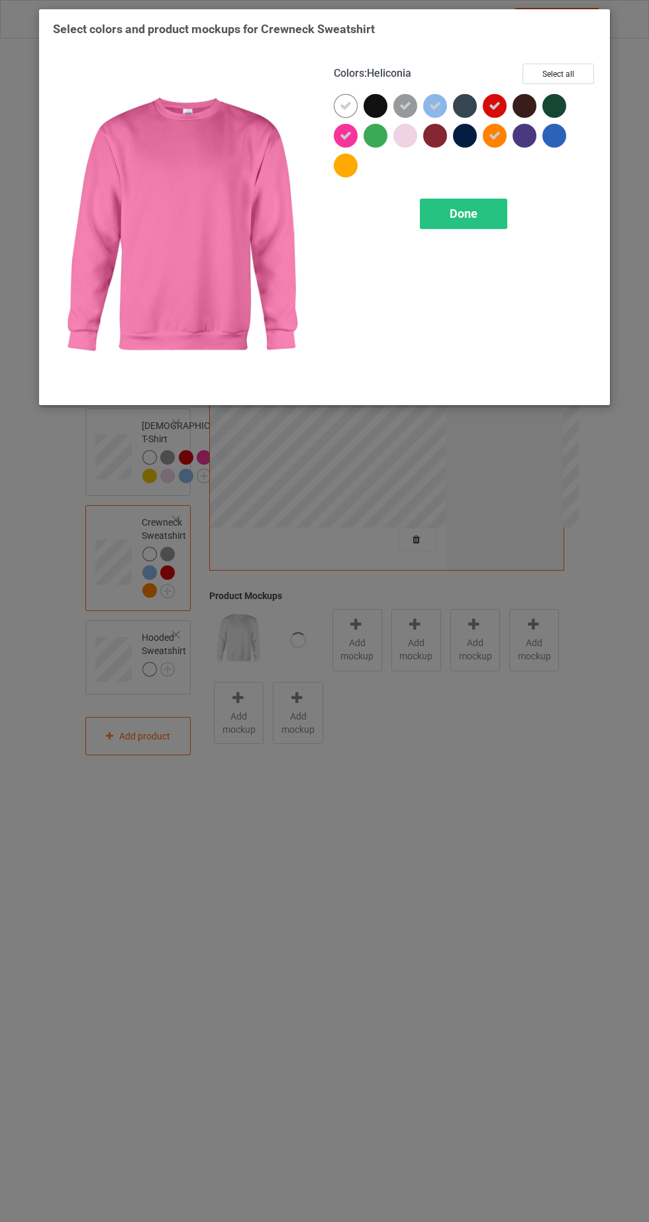
click at [361, 167] on div at bounding box center [349, 169] width 30 height 30
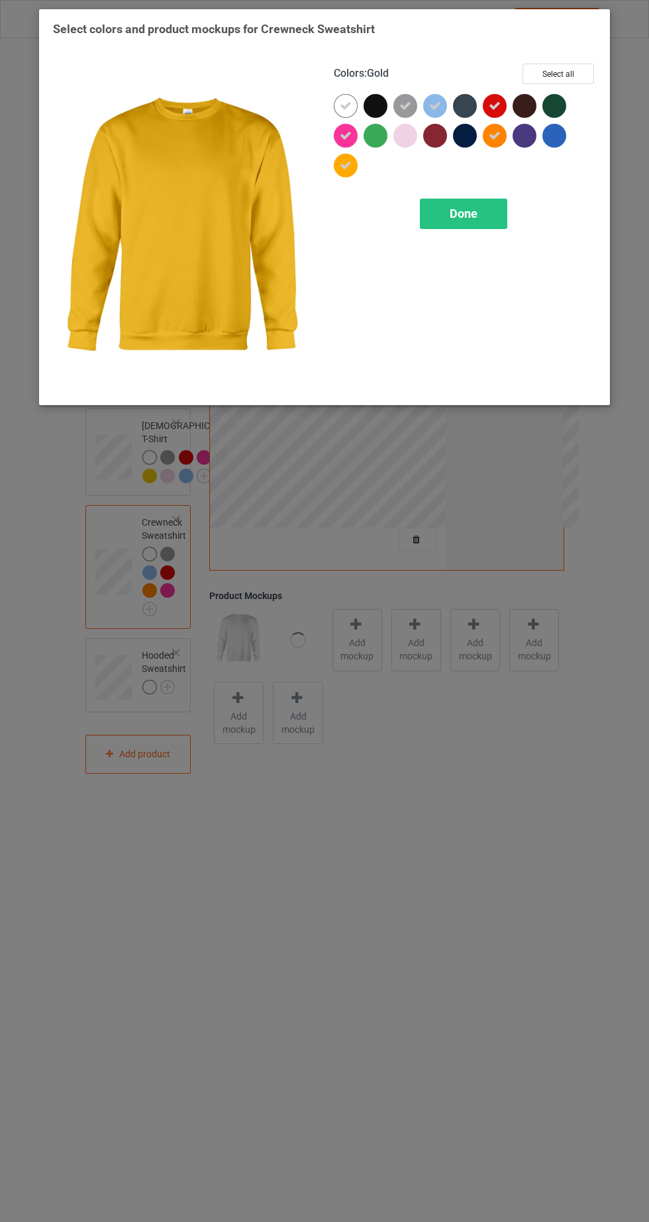
click at [413, 142] on div at bounding box center [405, 136] width 24 height 24
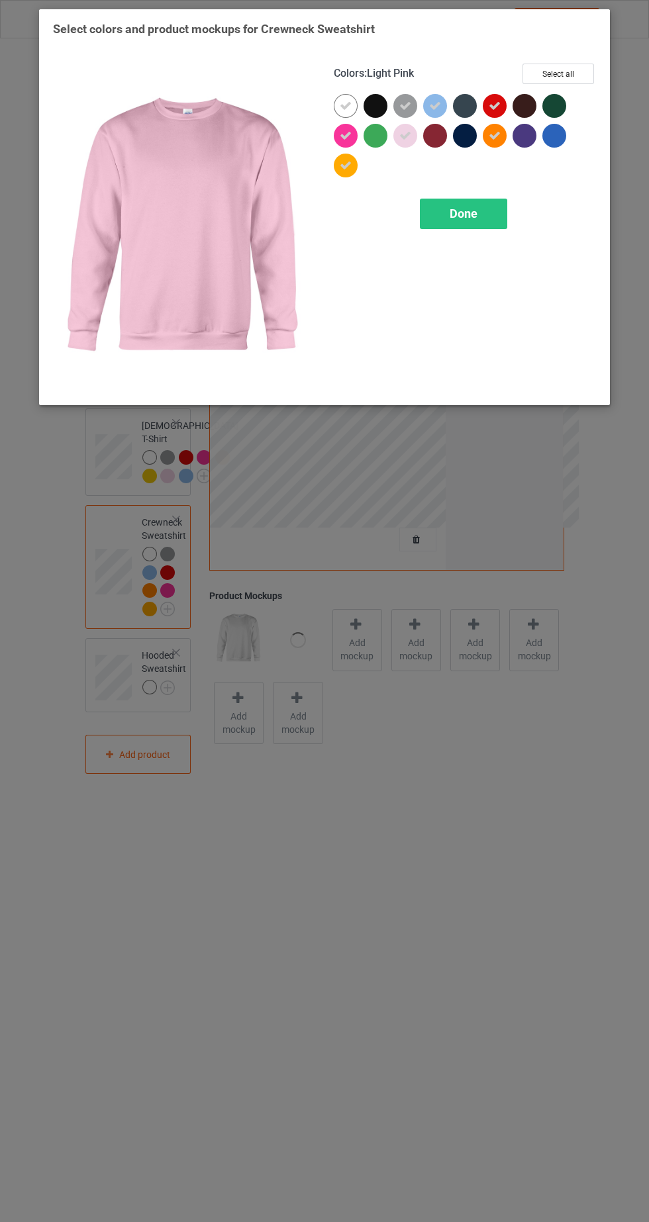
click at [441, 151] on div at bounding box center [438, 139] width 30 height 30
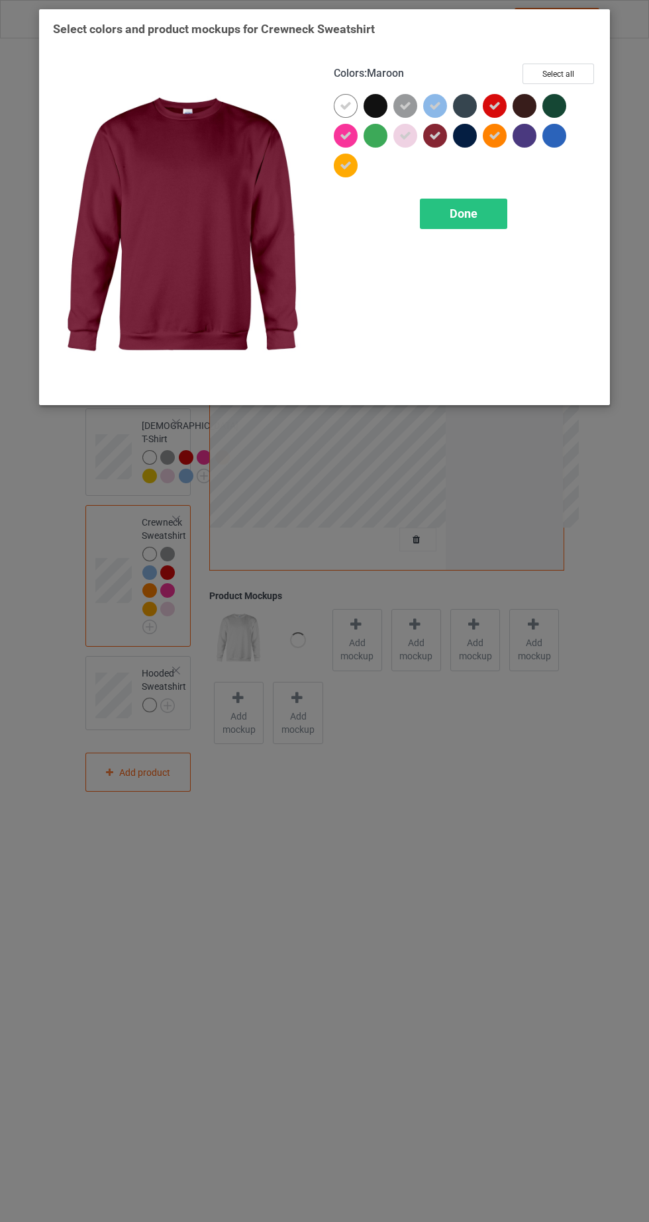
click at [488, 214] on div "Done" at bounding box center [463, 214] width 87 height 30
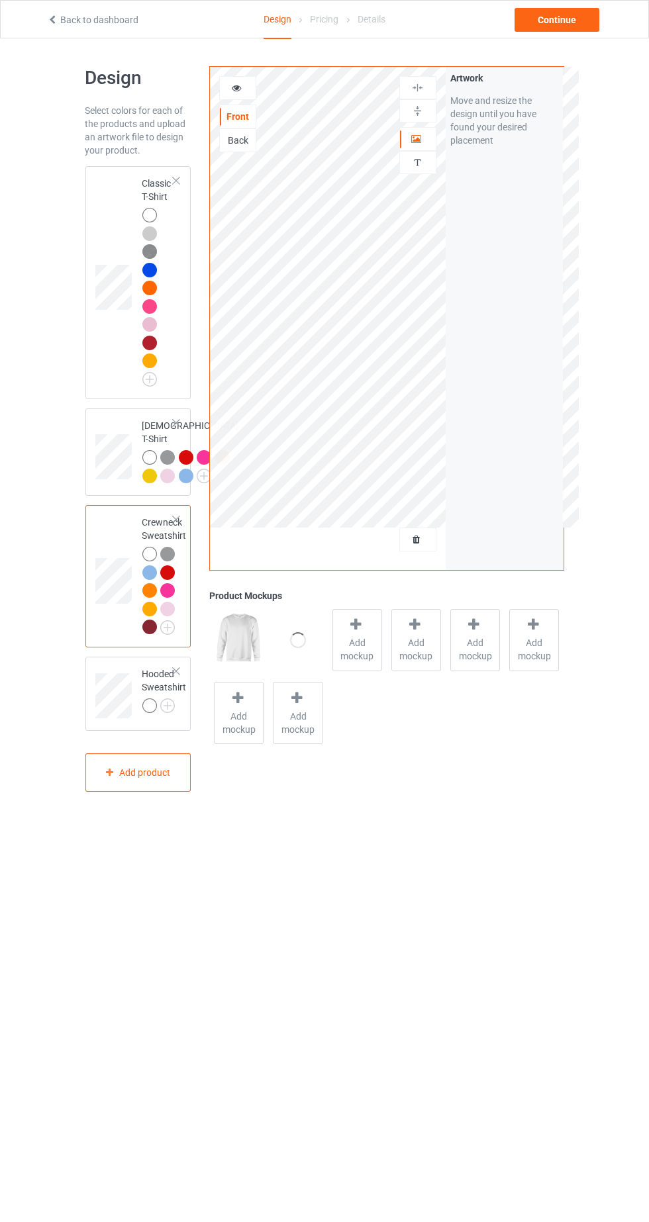
click at [0, 0] on img at bounding box center [0, 0] width 0 height 0
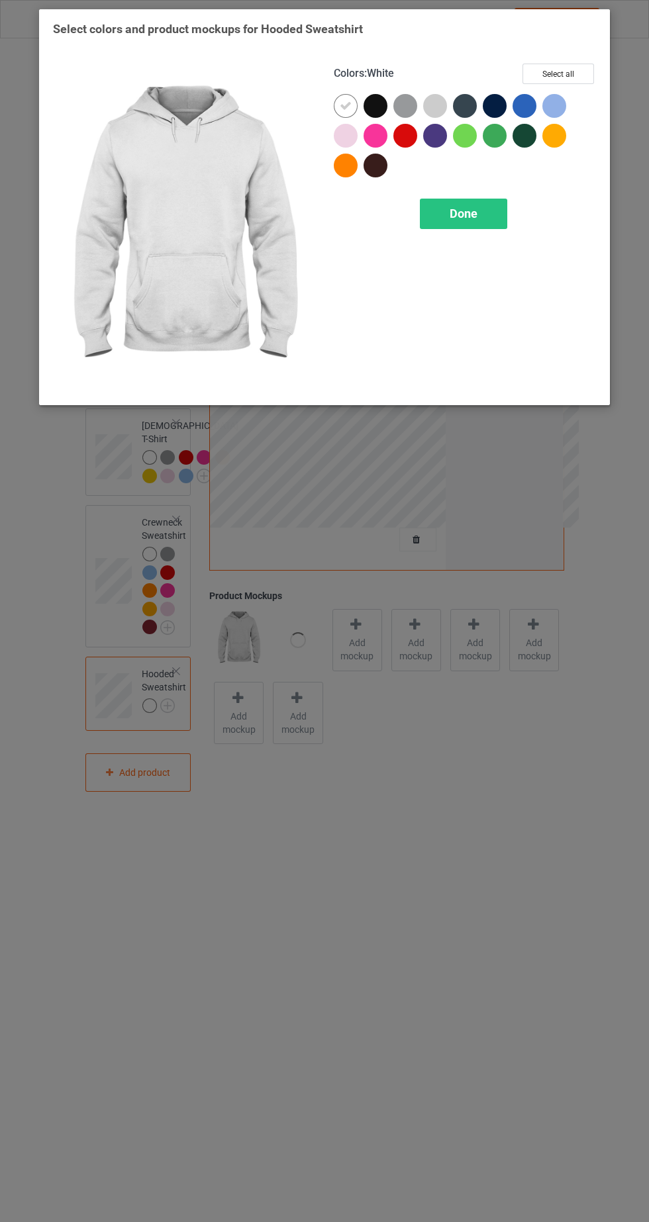
click at [443, 106] on div at bounding box center [435, 106] width 24 height 24
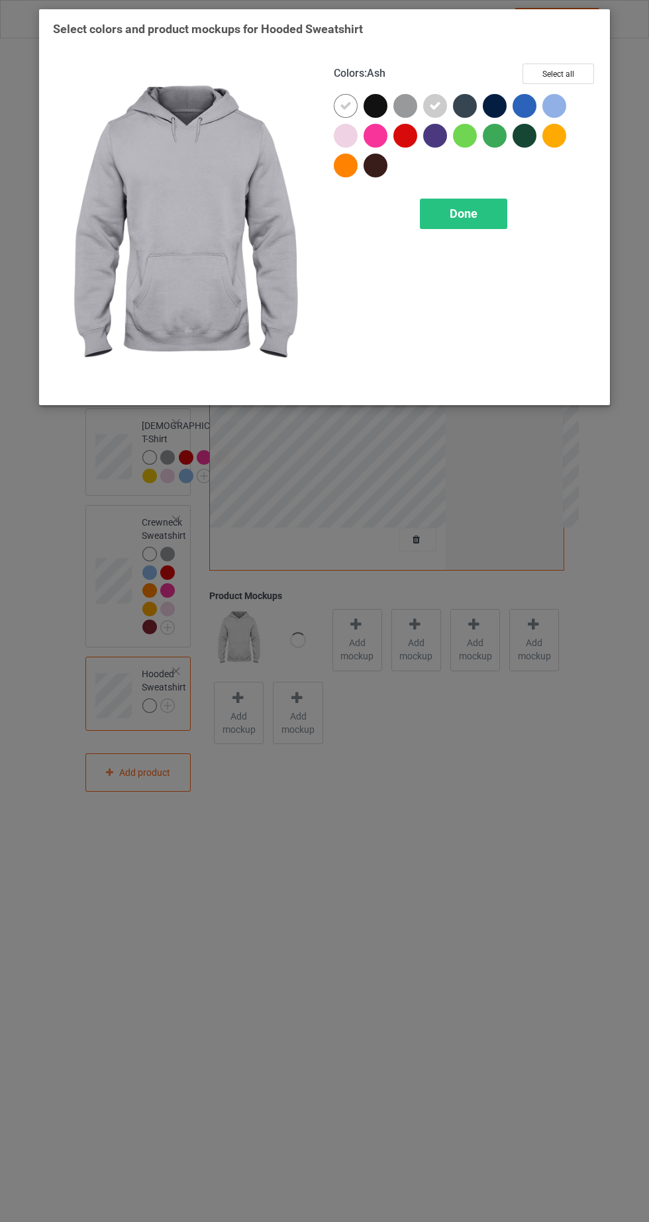
click at [404, 104] on div at bounding box center [405, 106] width 24 height 24
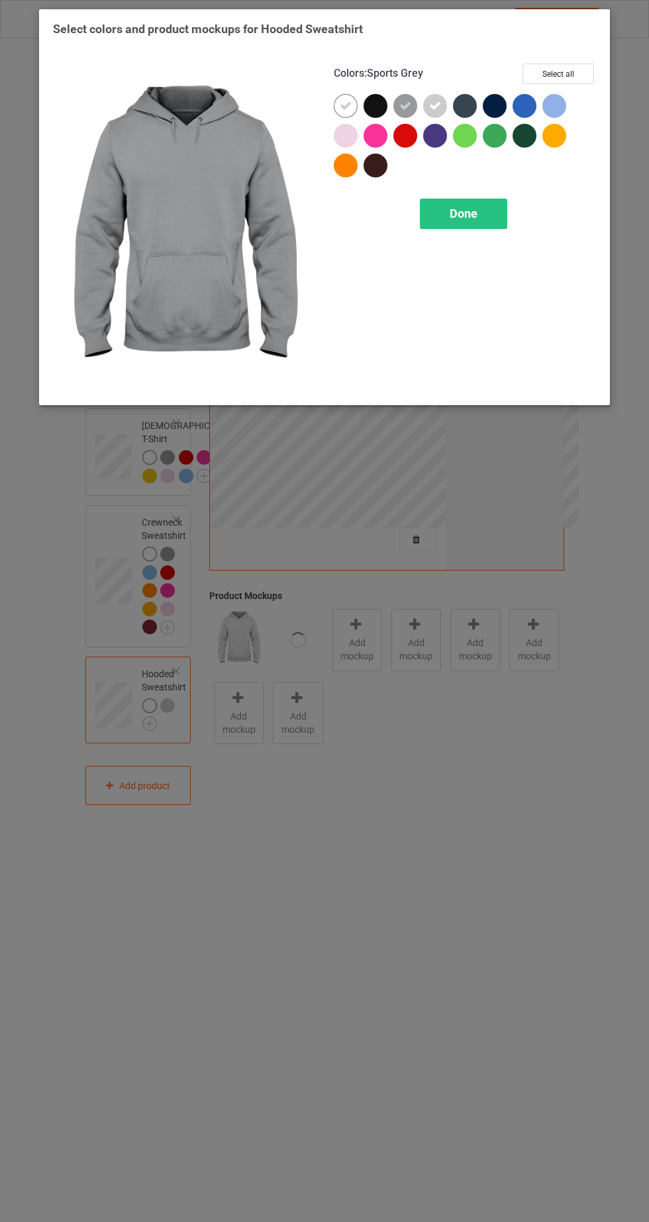
click at [346, 139] on div at bounding box center [346, 136] width 24 height 24
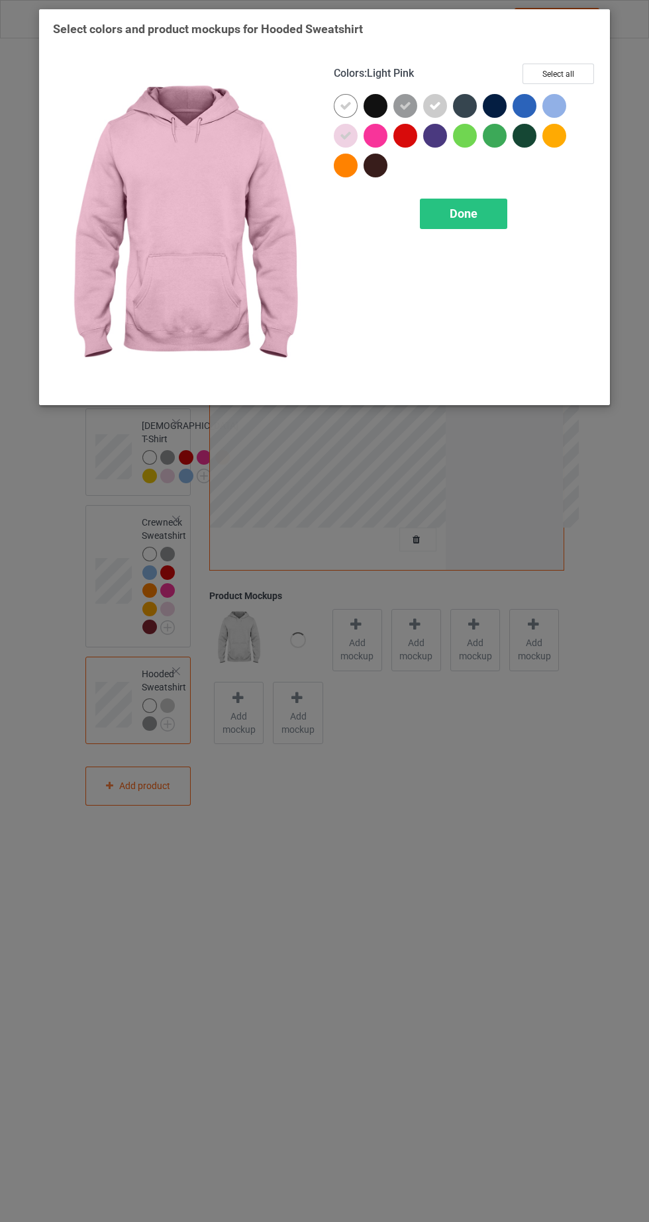
click at [374, 128] on div at bounding box center [375, 136] width 24 height 24
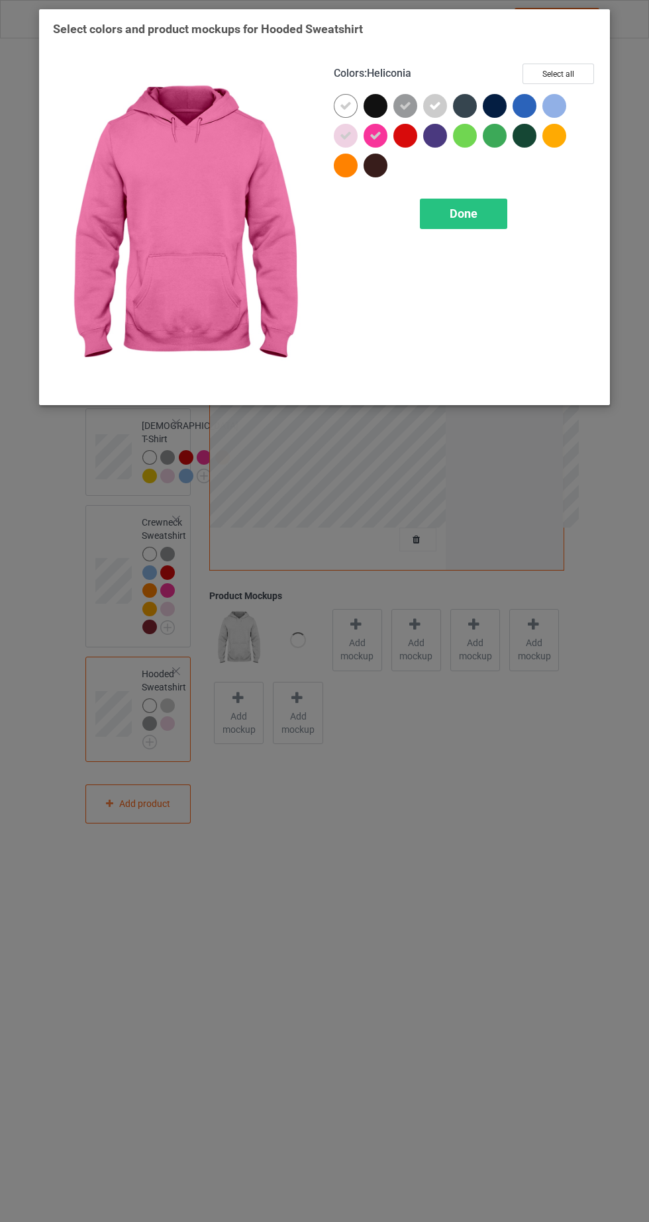
click at [408, 136] on div at bounding box center [405, 136] width 24 height 24
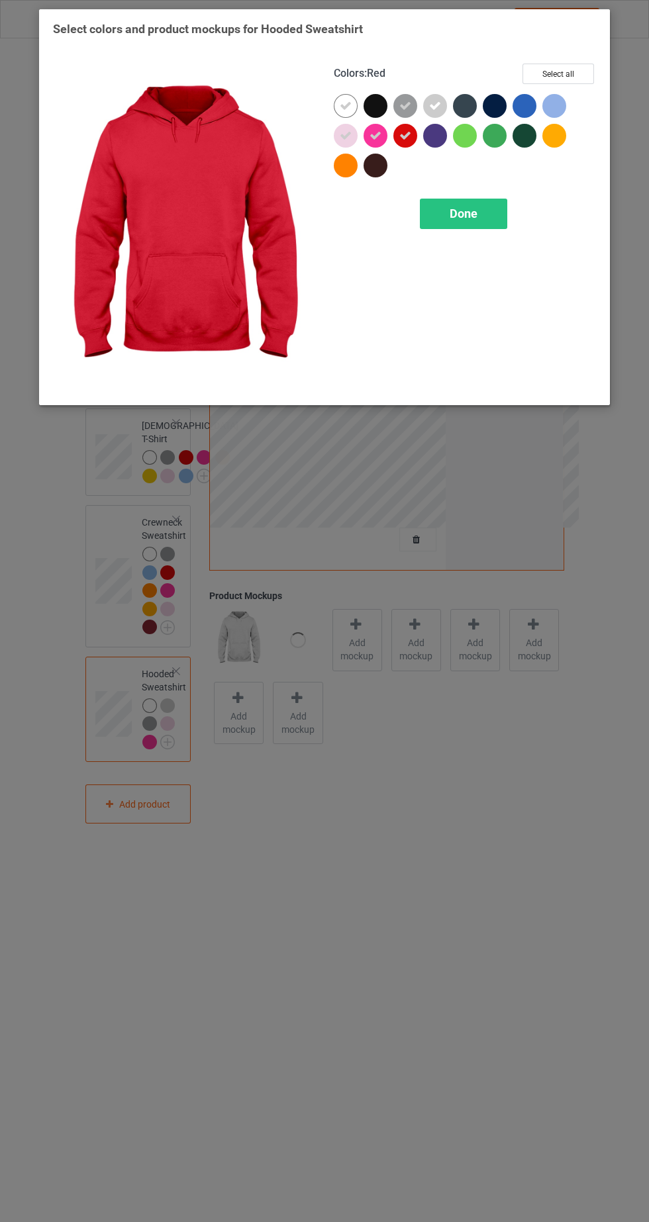
click at [346, 167] on div at bounding box center [346, 166] width 24 height 24
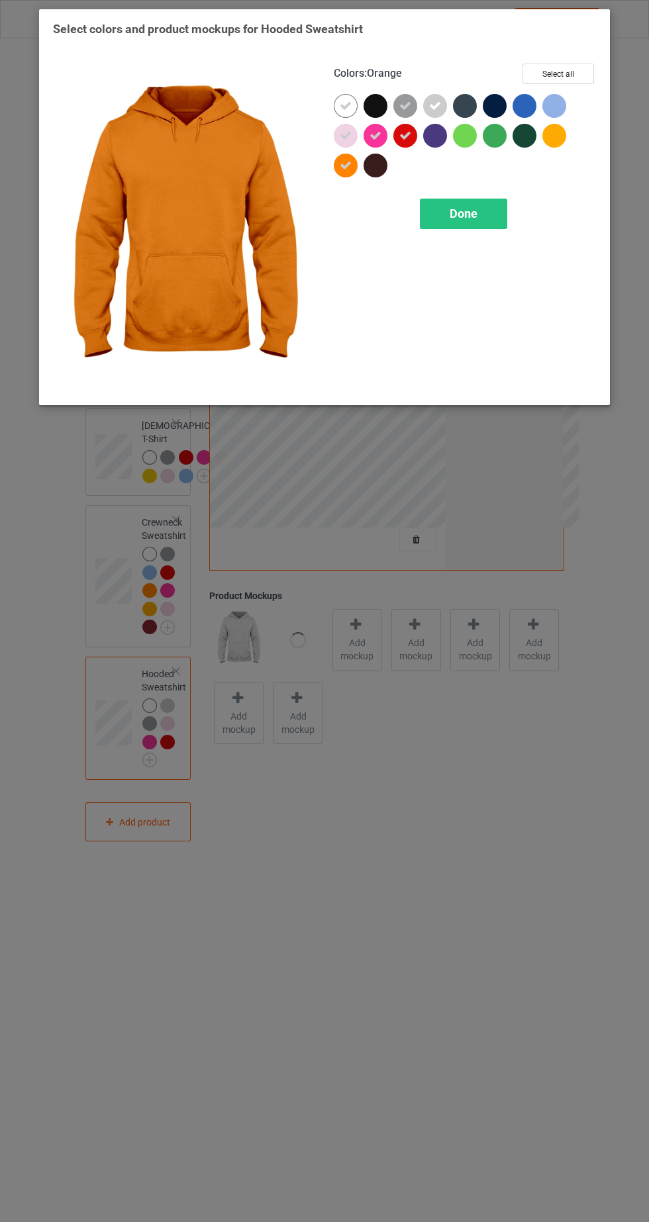
click at [571, 134] on div at bounding box center [557, 139] width 30 height 30
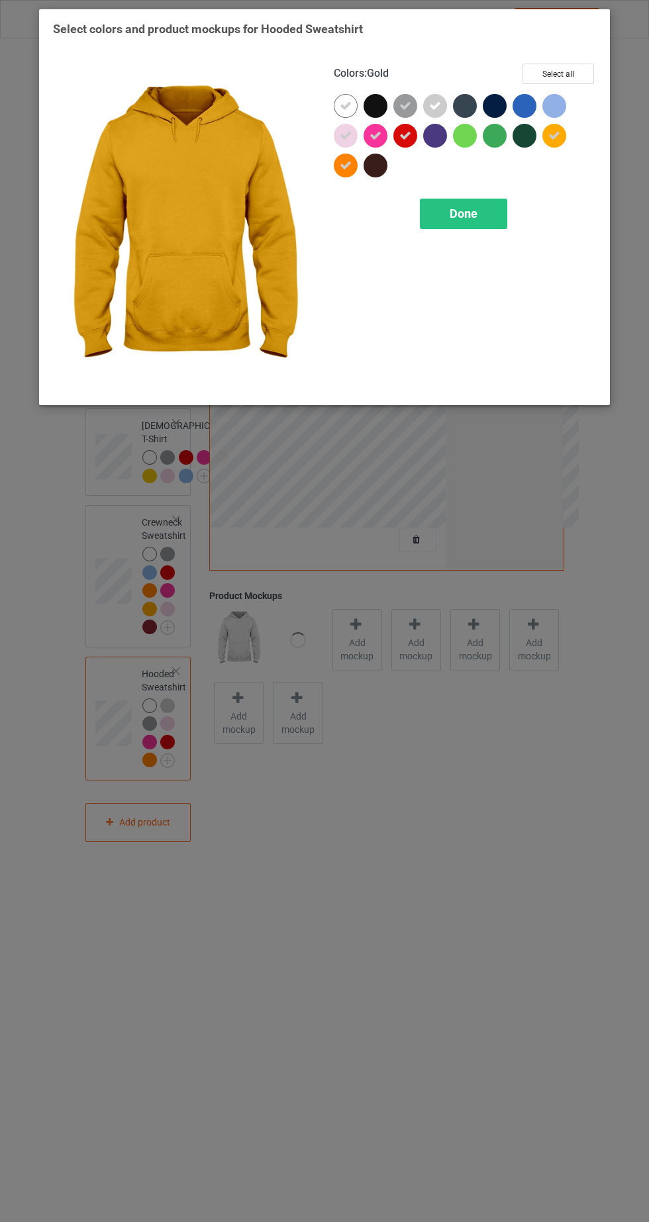
click at [473, 207] on span "Done" at bounding box center [463, 214] width 28 height 14
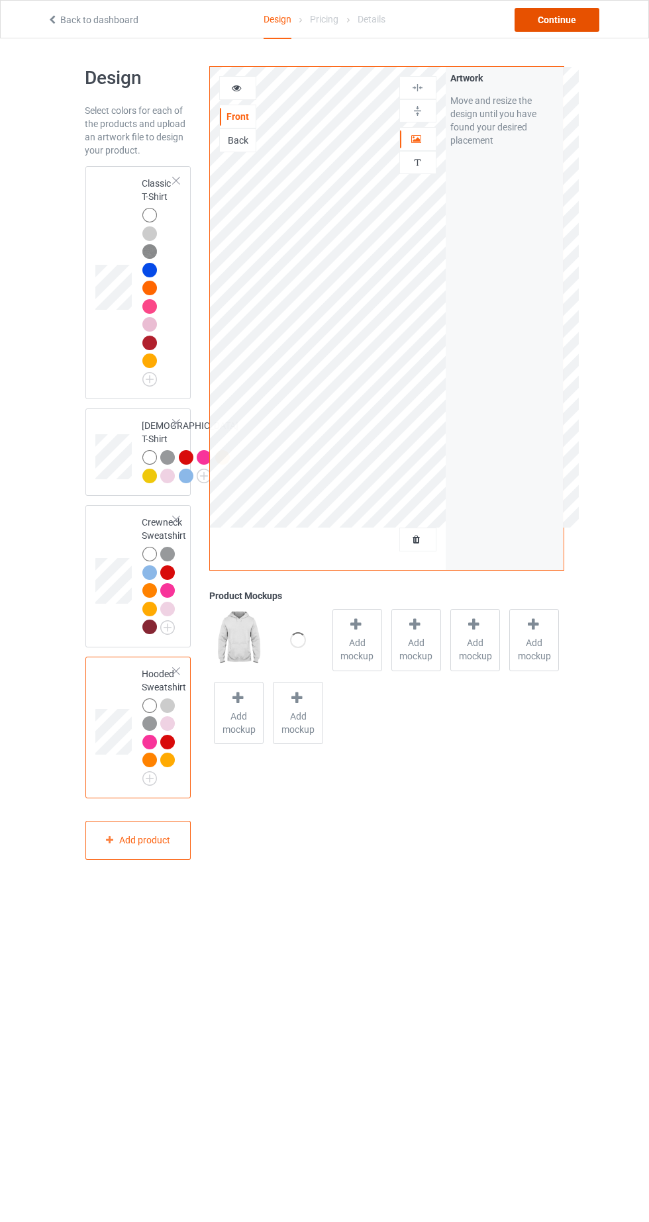
click at [579, 28] on div "Continue" at bounding box center [556, 20] width 85 height 24
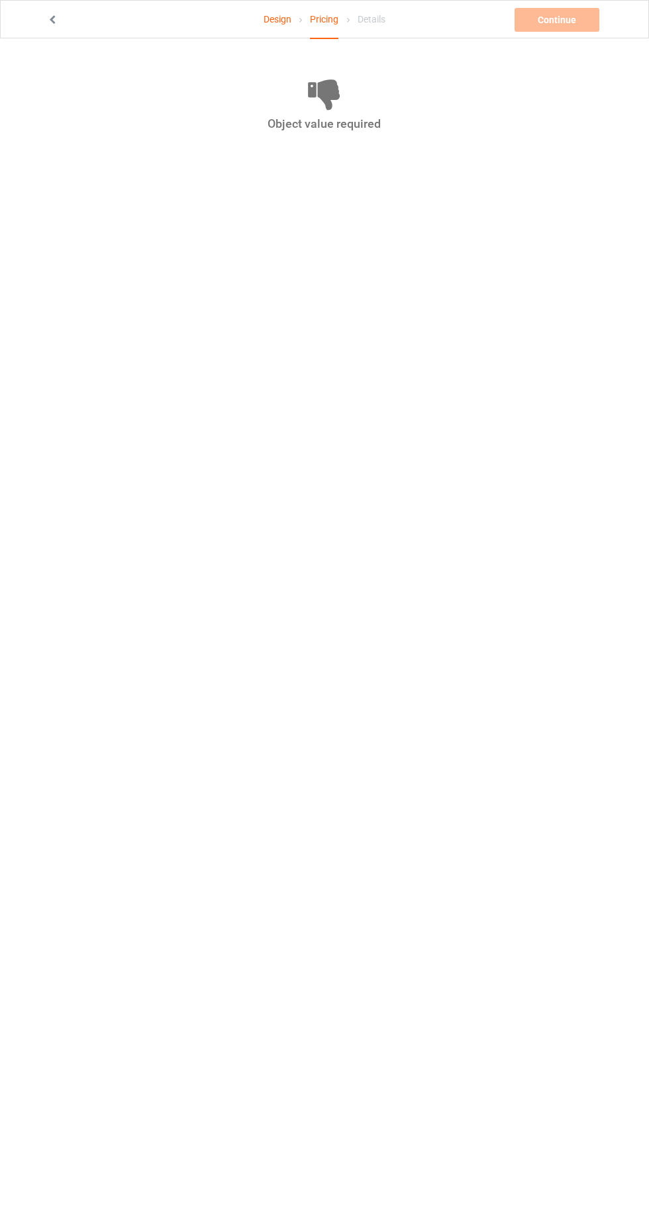
click at [283, 33] on link "Design" at bounding box center [277, 19] width 28 height 37
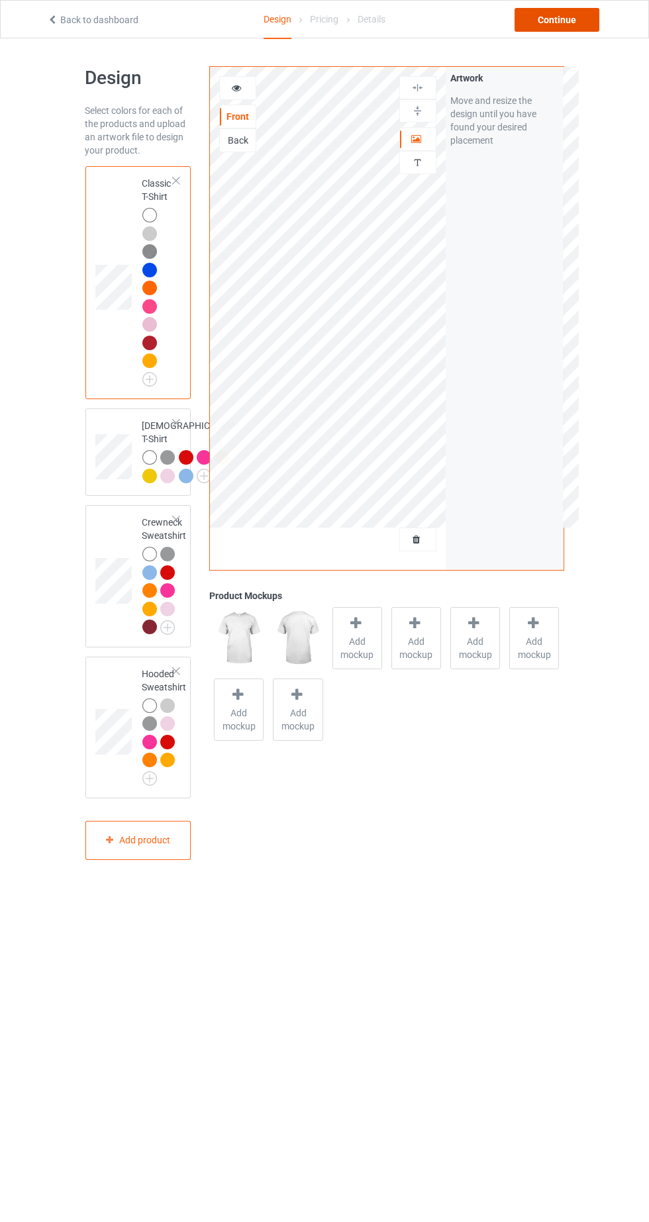
click at [558, 27] on div "Continue" at bounding box center [556, 20] width 85 height 24
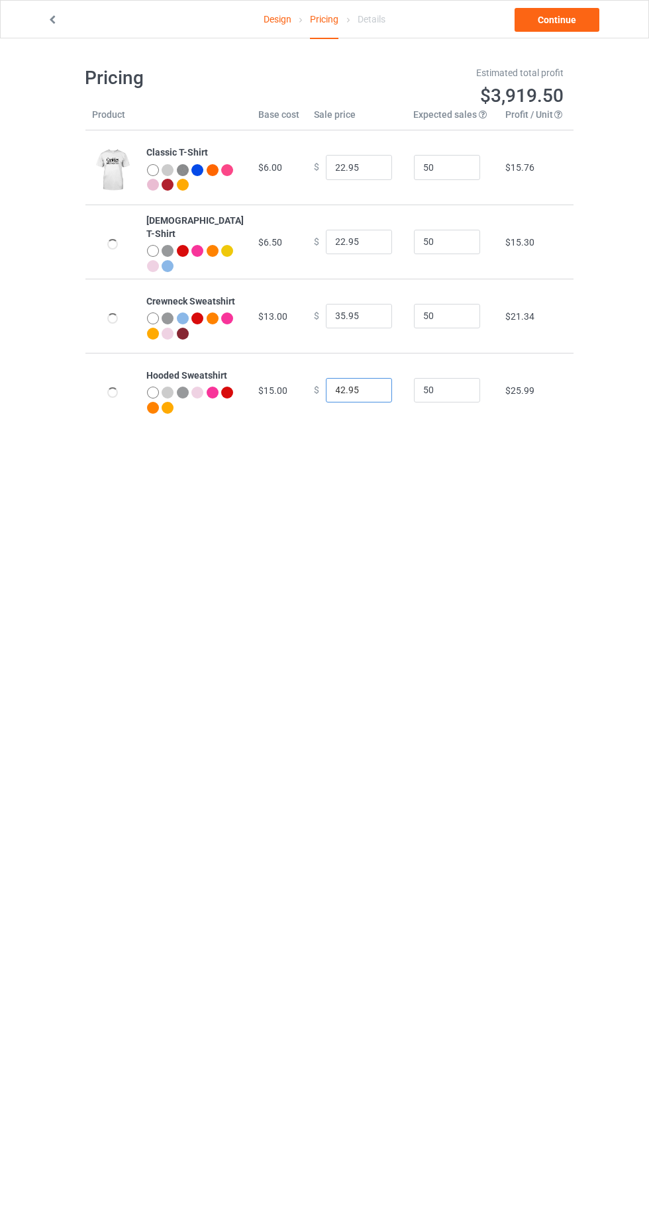
click at [335, 390] on input "42.95" at bounding box center [359, 390] width 66 height 25
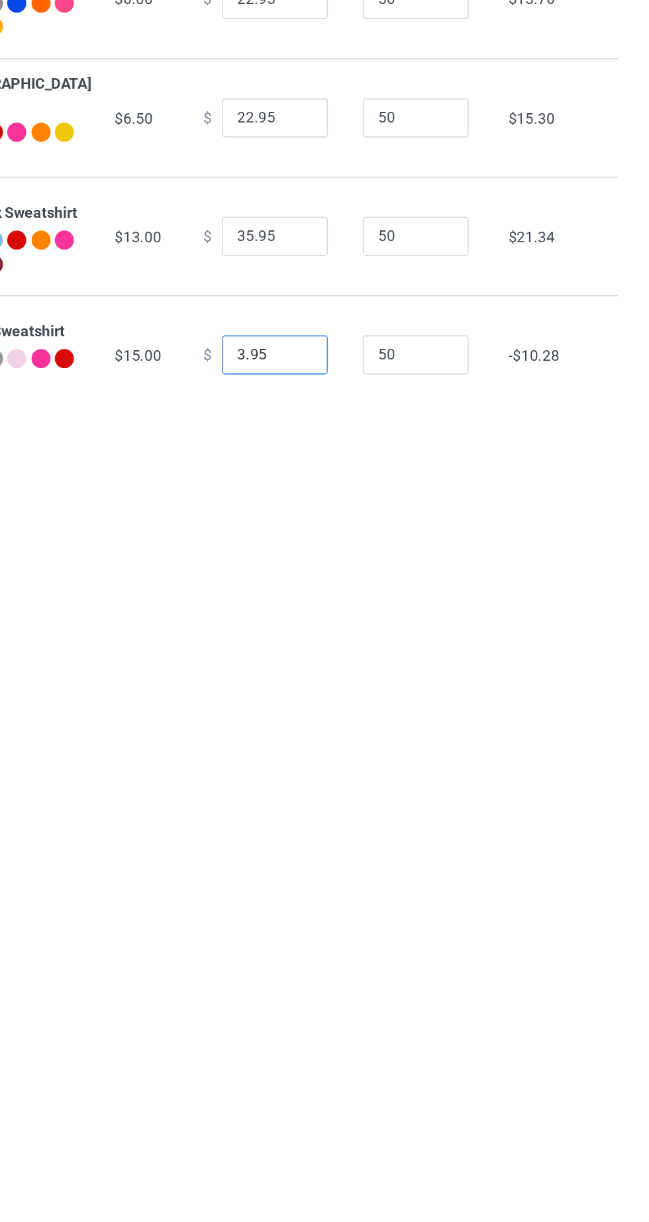
type input "38.95"
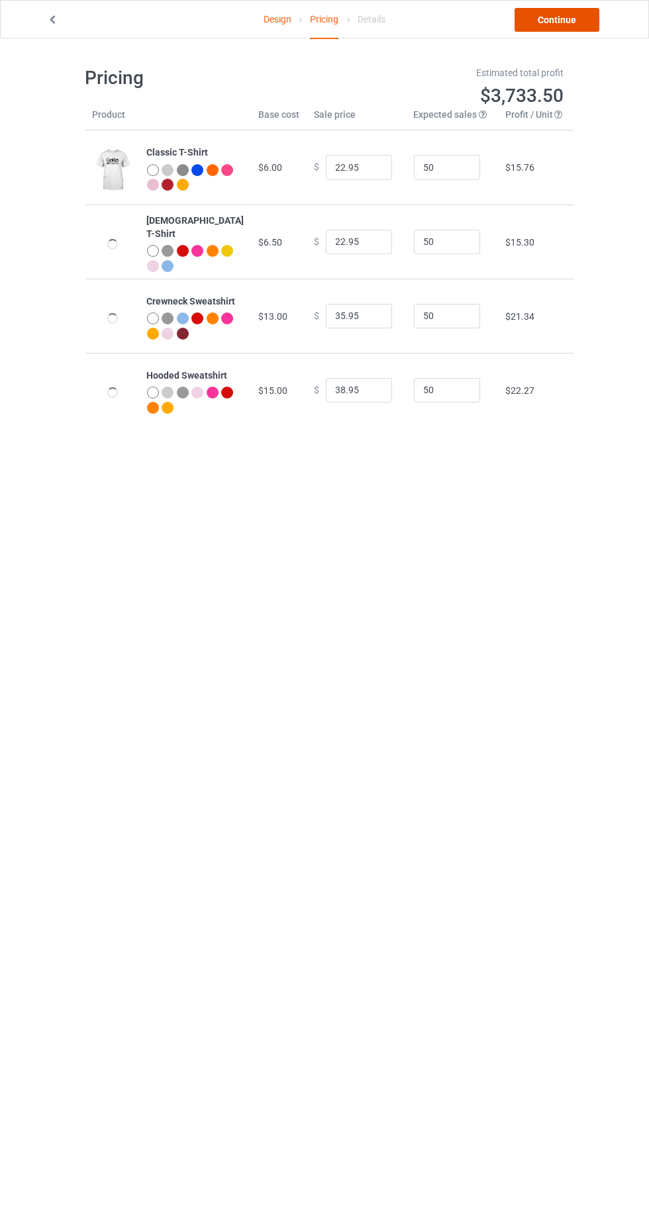
click at [553, 26] on link "Continue" at bounding box center [556, 20] width 85 height 24
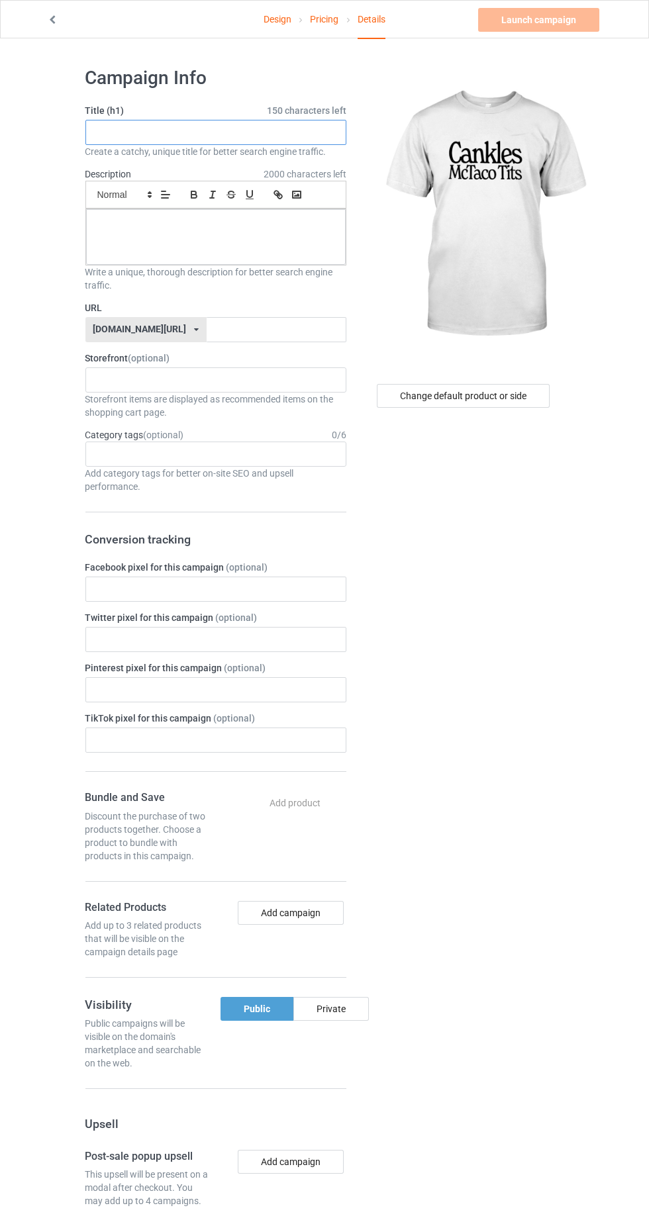
click at [184, 132] on input "text" at bounding box center [215, 132] width 261 height 25
type input "CANKLES MCTACO TITS"
click at [171, 260] on div at bounding box center [215, 237] width 259 height 56
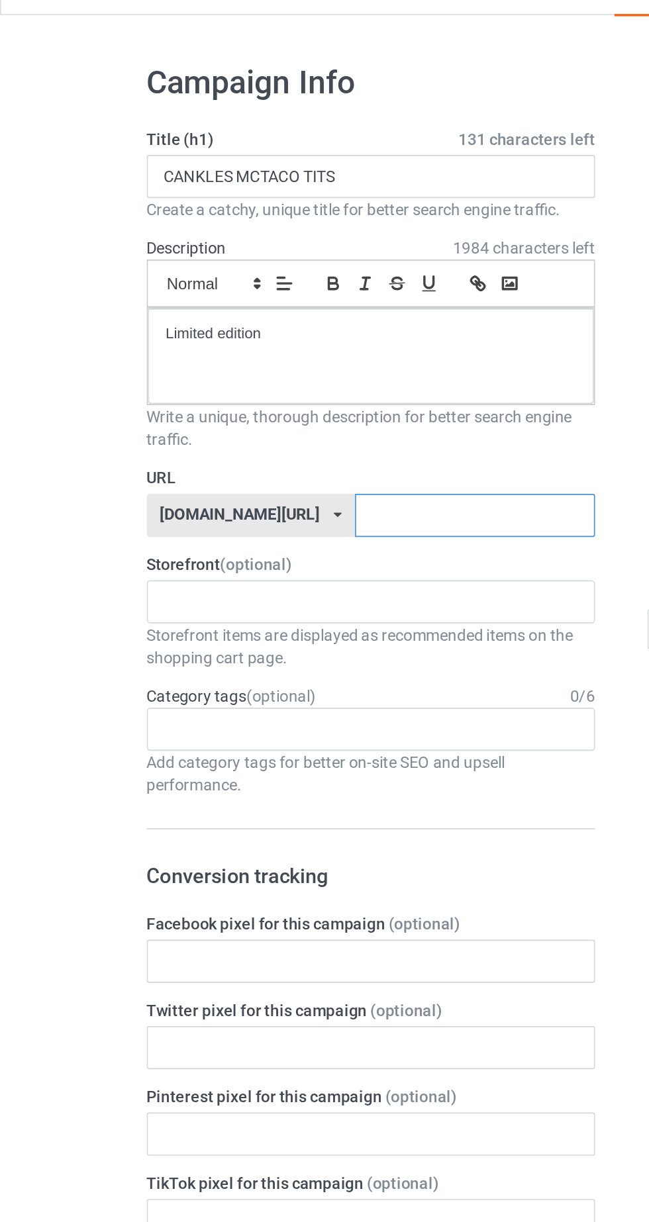
click at [212, 324] on input "text" at bounding box center [277, 329] width 140 height 25
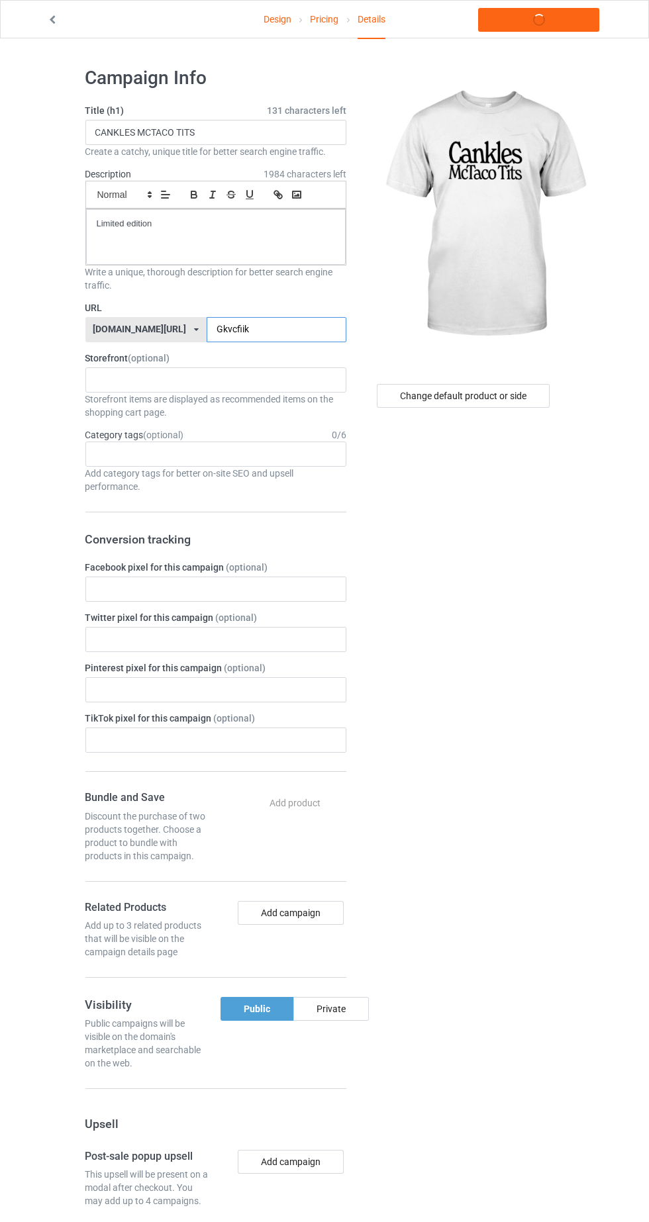
type input "Gkvcfiikl"
click at [578, 29] on link "Launch campaign" at bounding box center [538, 20] width 121 height 24
